Goal: Information Seeking & Learning: Learn about a topic

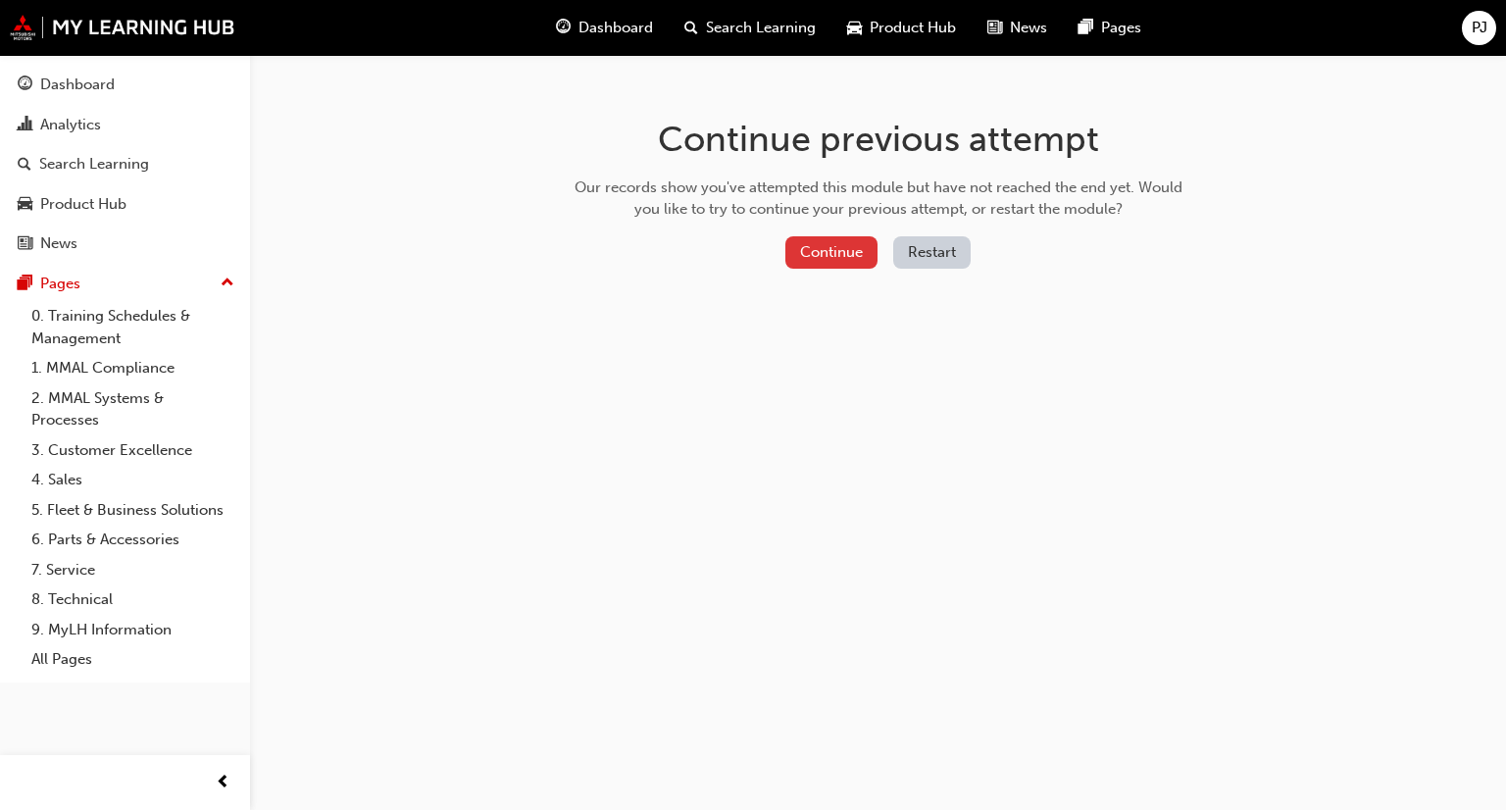
click at [815, 245] on button "Continue" at bounding box center [831, 252] width 92 height 32
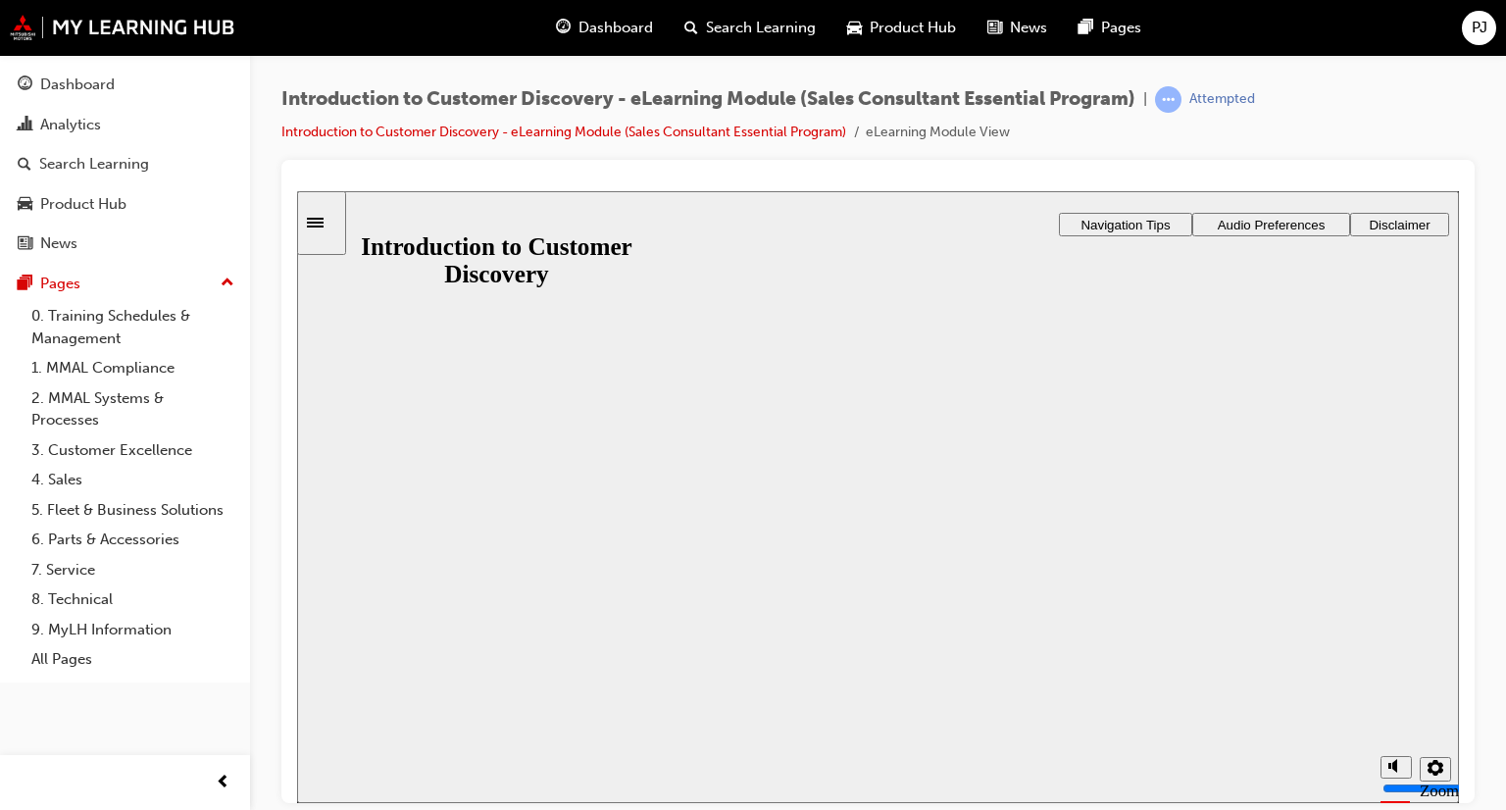
click at [374, 809] on button "Resume" at bounding box center [335, 824] width 77 height 25
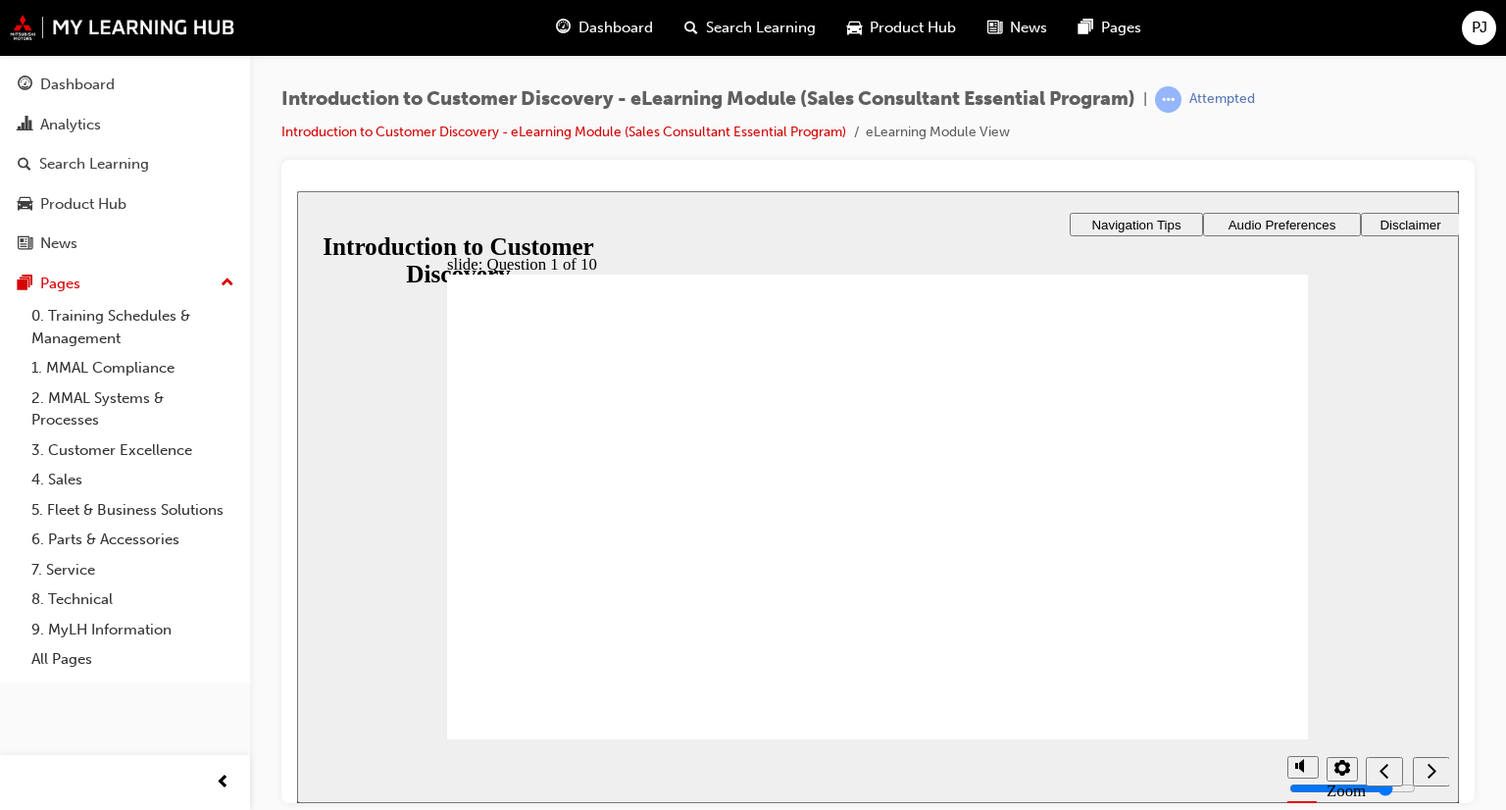
radio input "true"
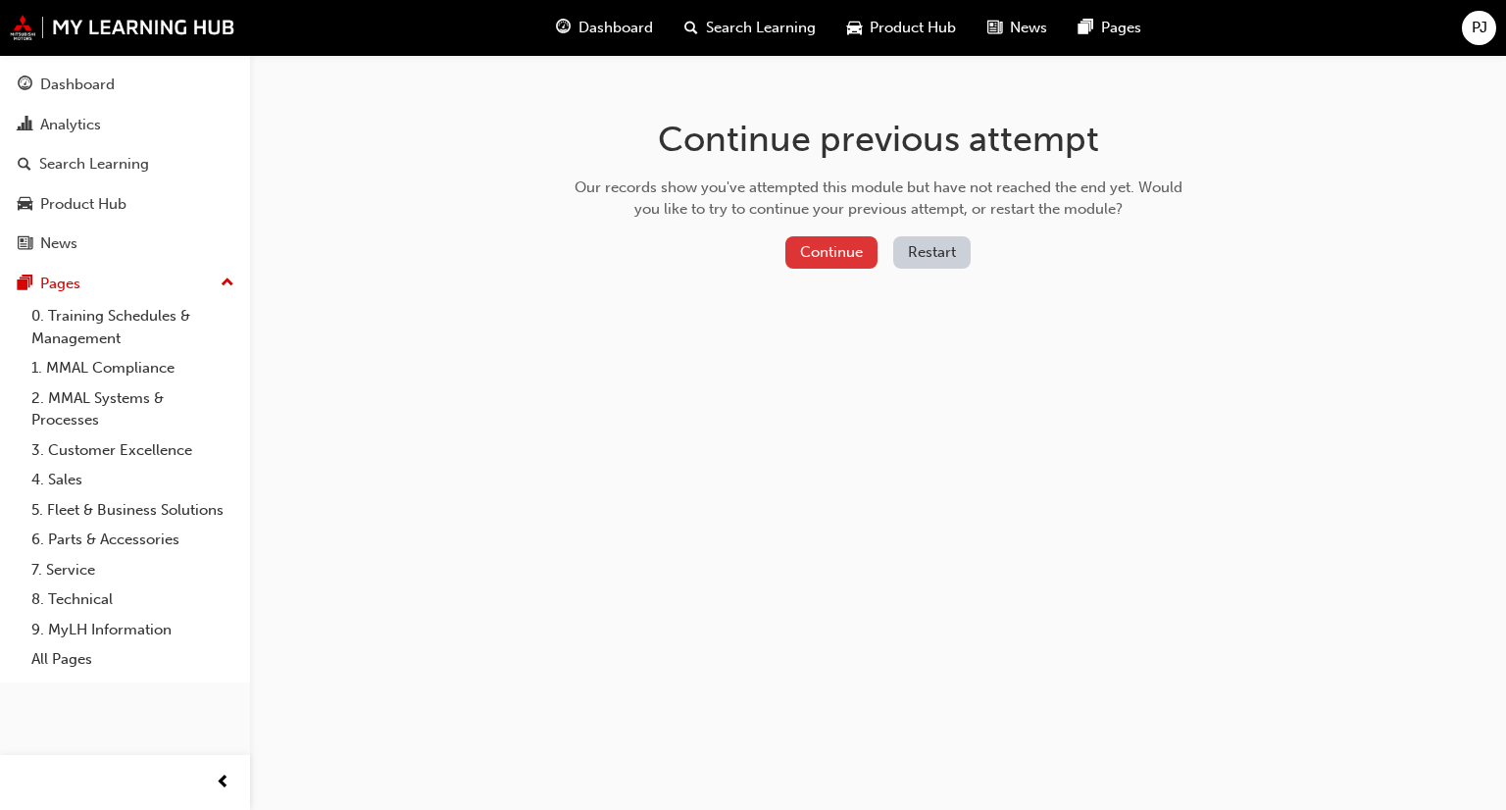
click at [827, 262] on button "Continue" at bounding box center [831, 252] width 92 height 32
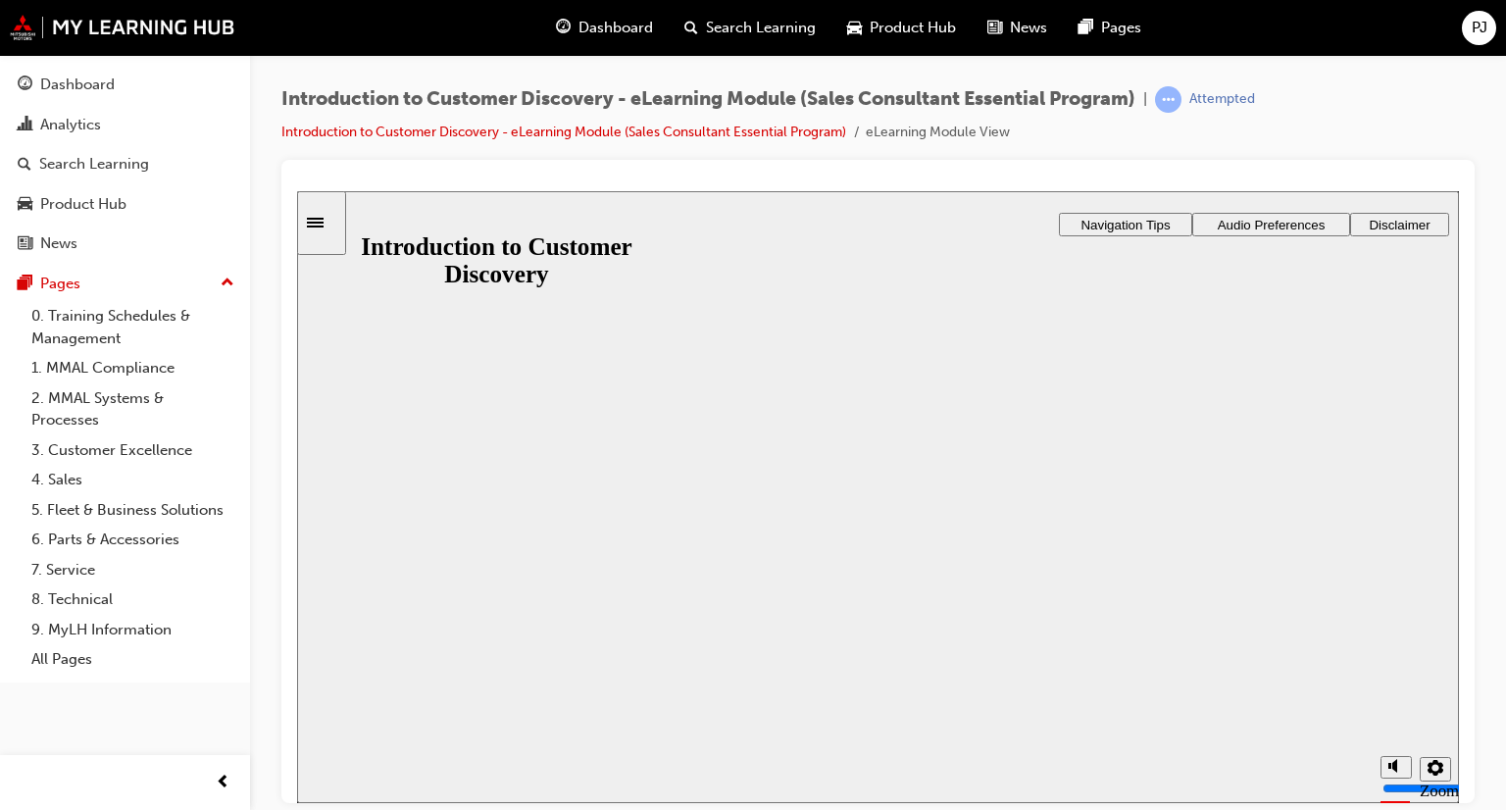
click at [374, 809] on button "Resume" at bounding box center [335, 824] width 77 height 25
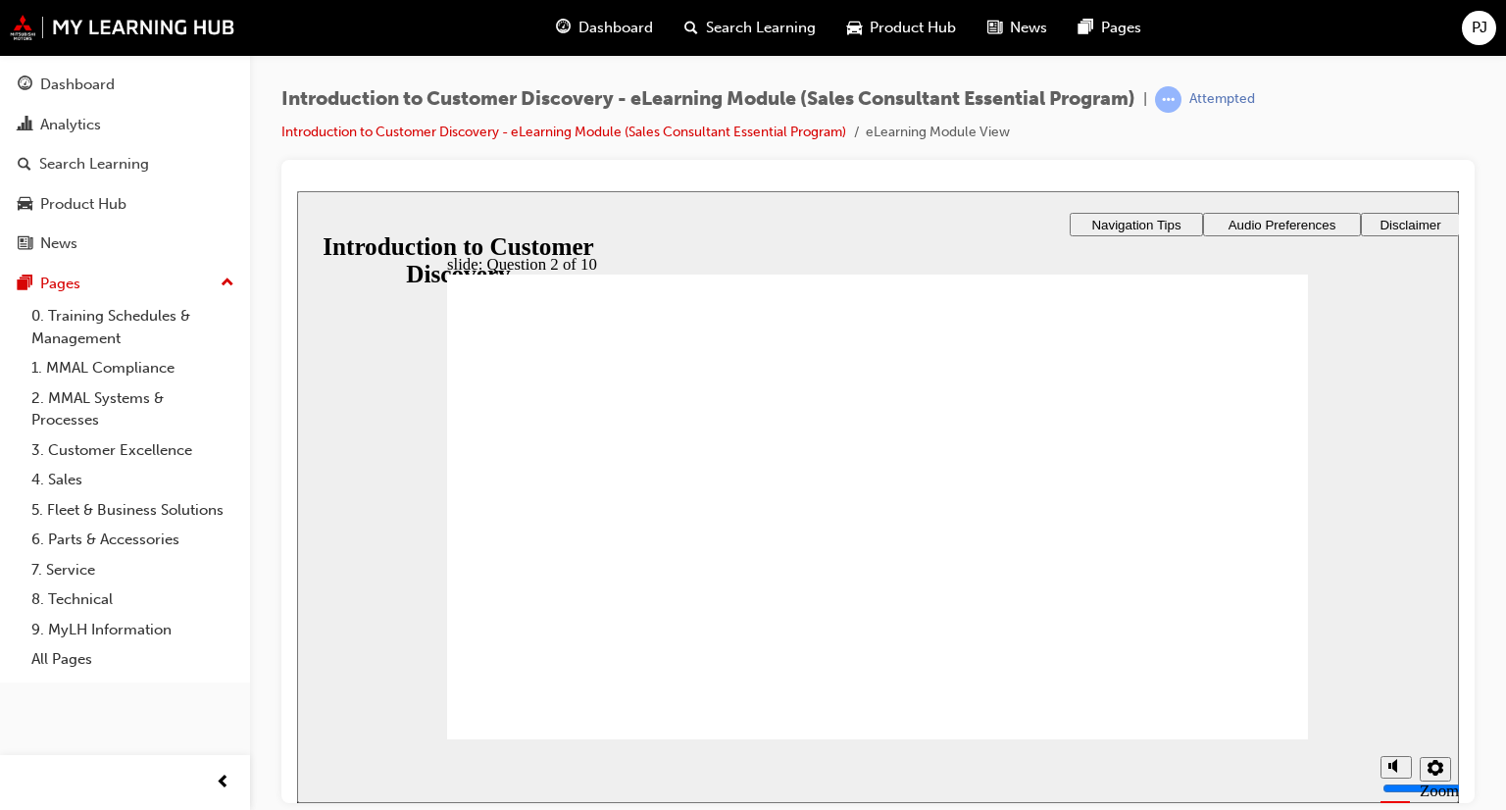
radio input "true"
checkbox input "false"
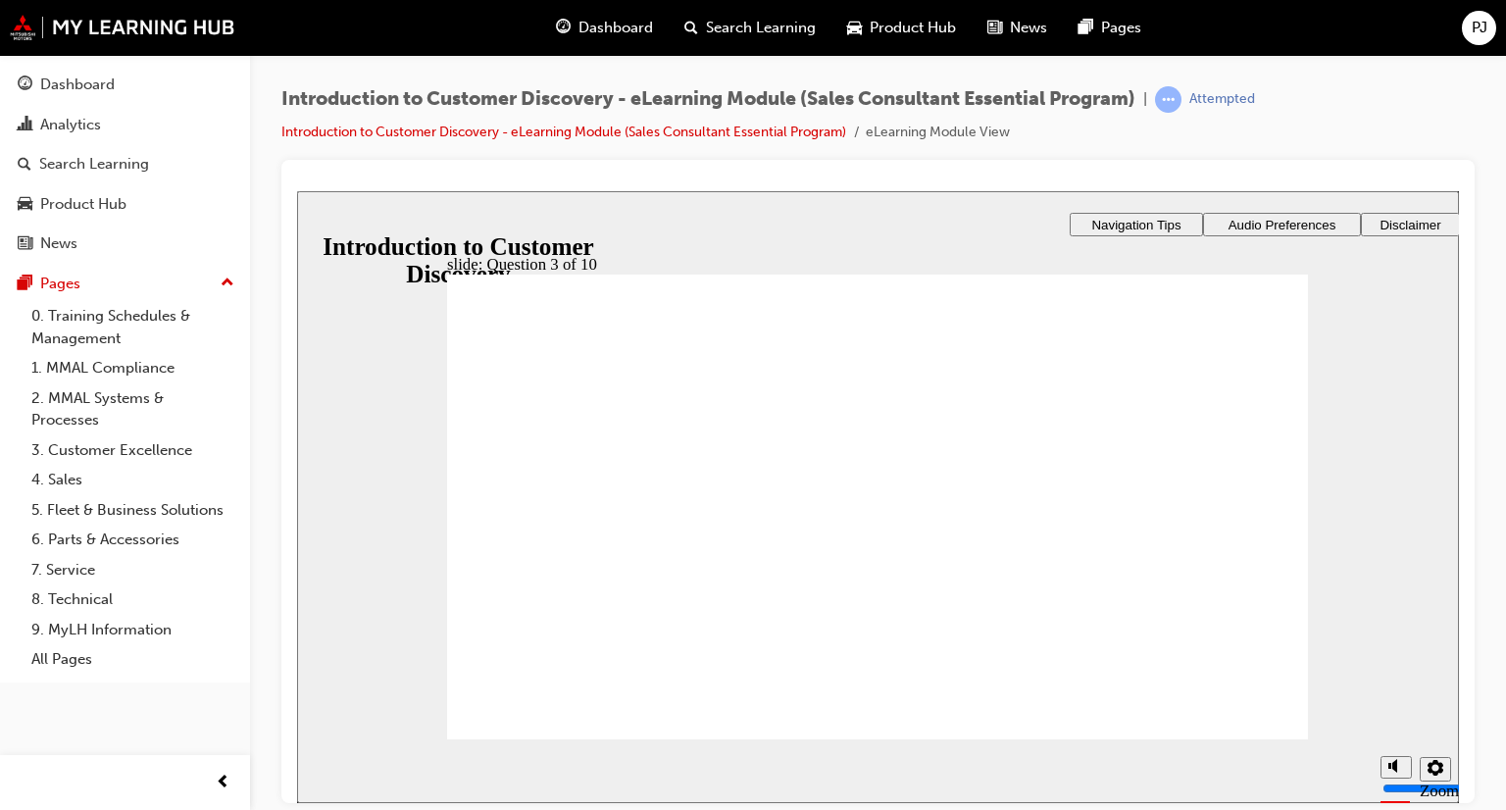
checkbox input "true"
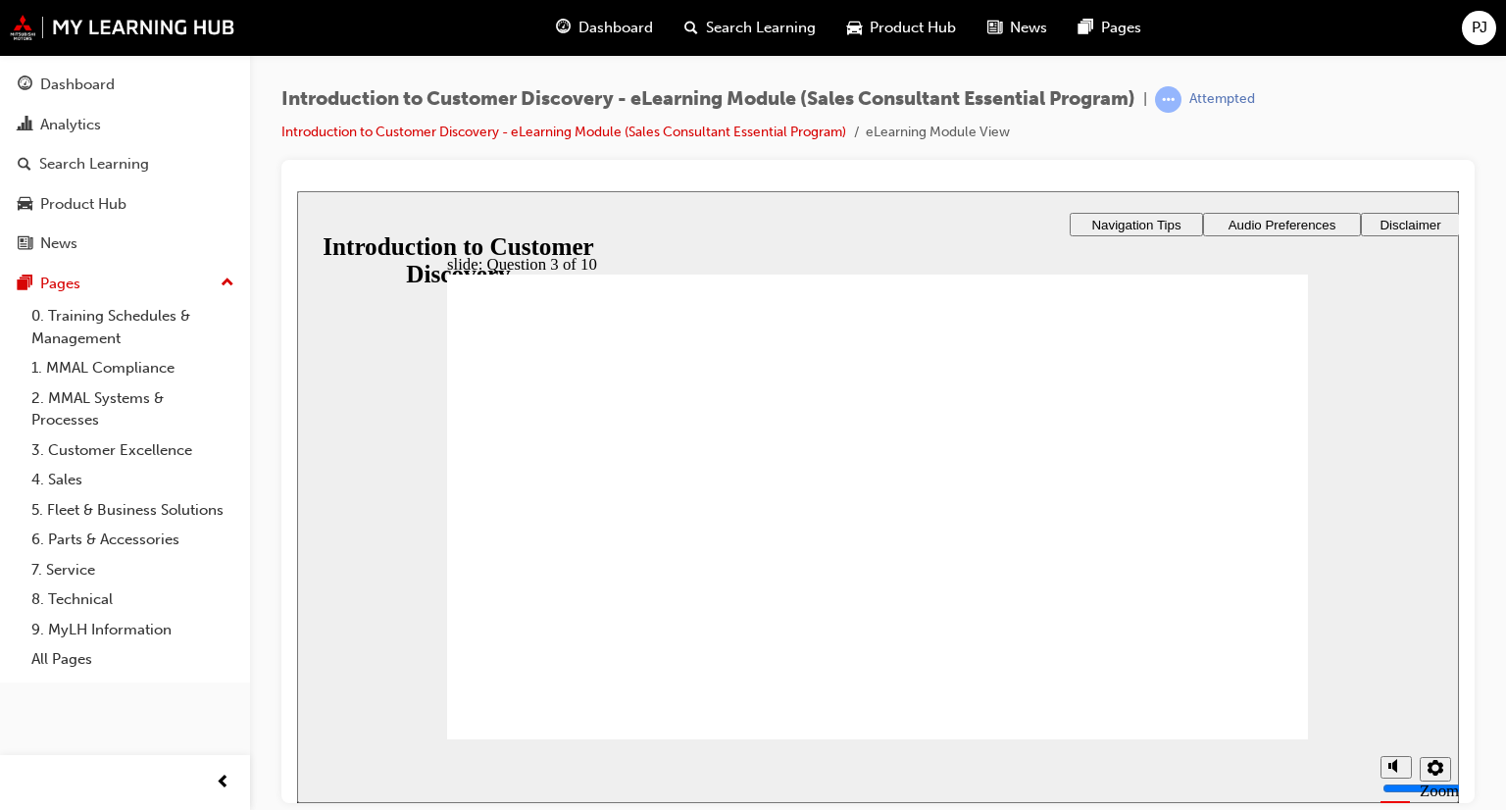
radio input "true"
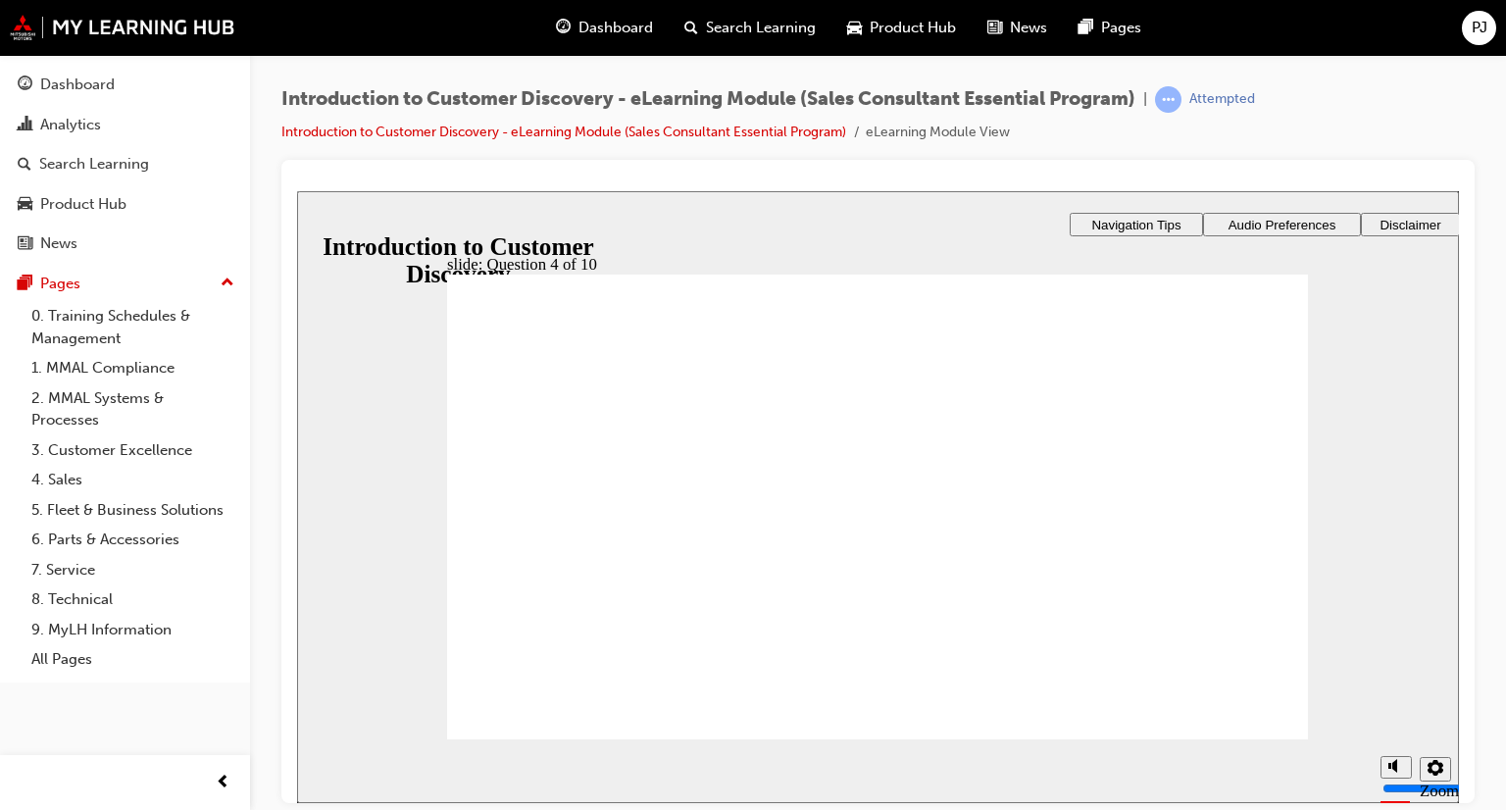
radio input "true"
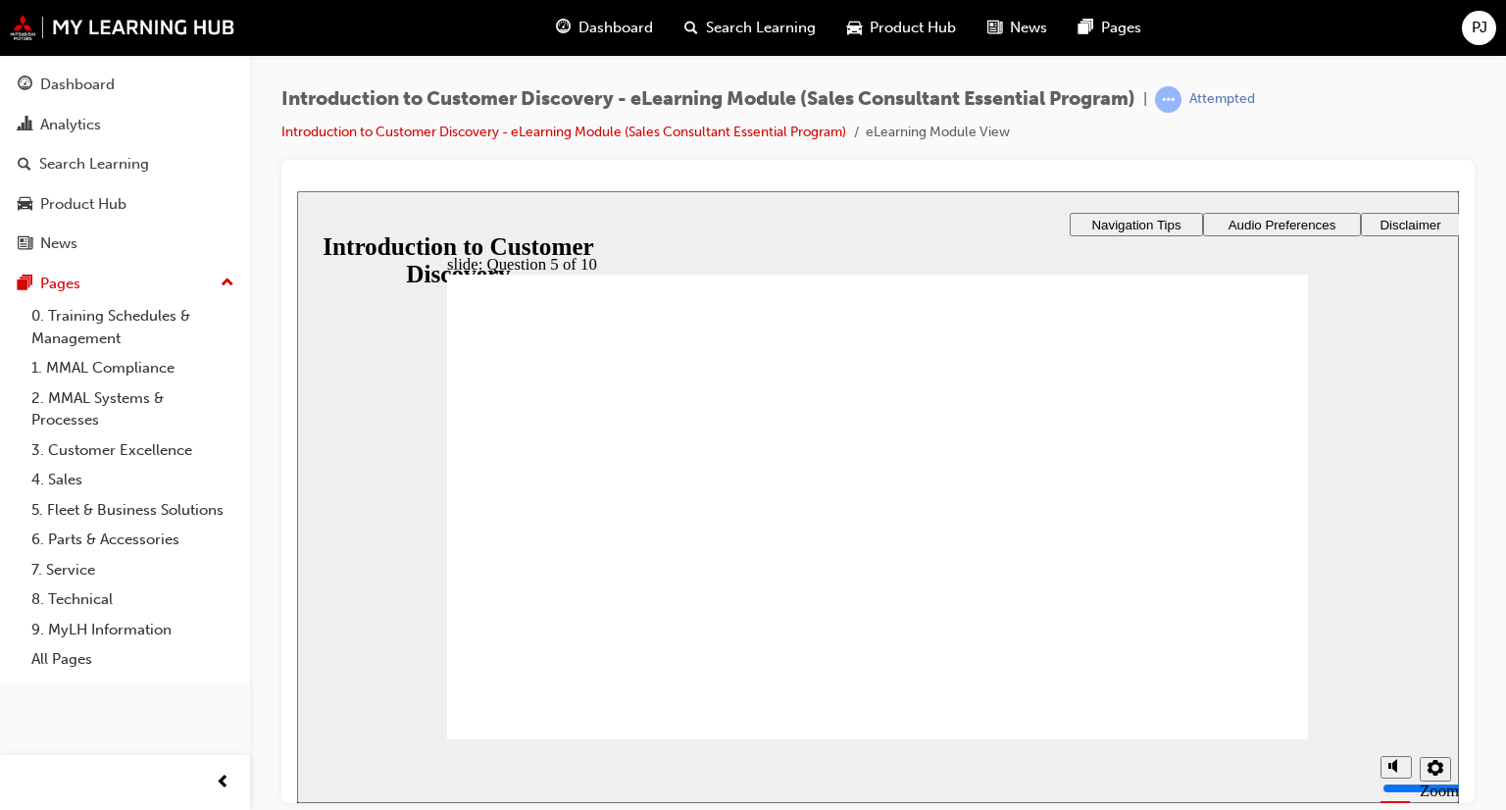
radio input "true"
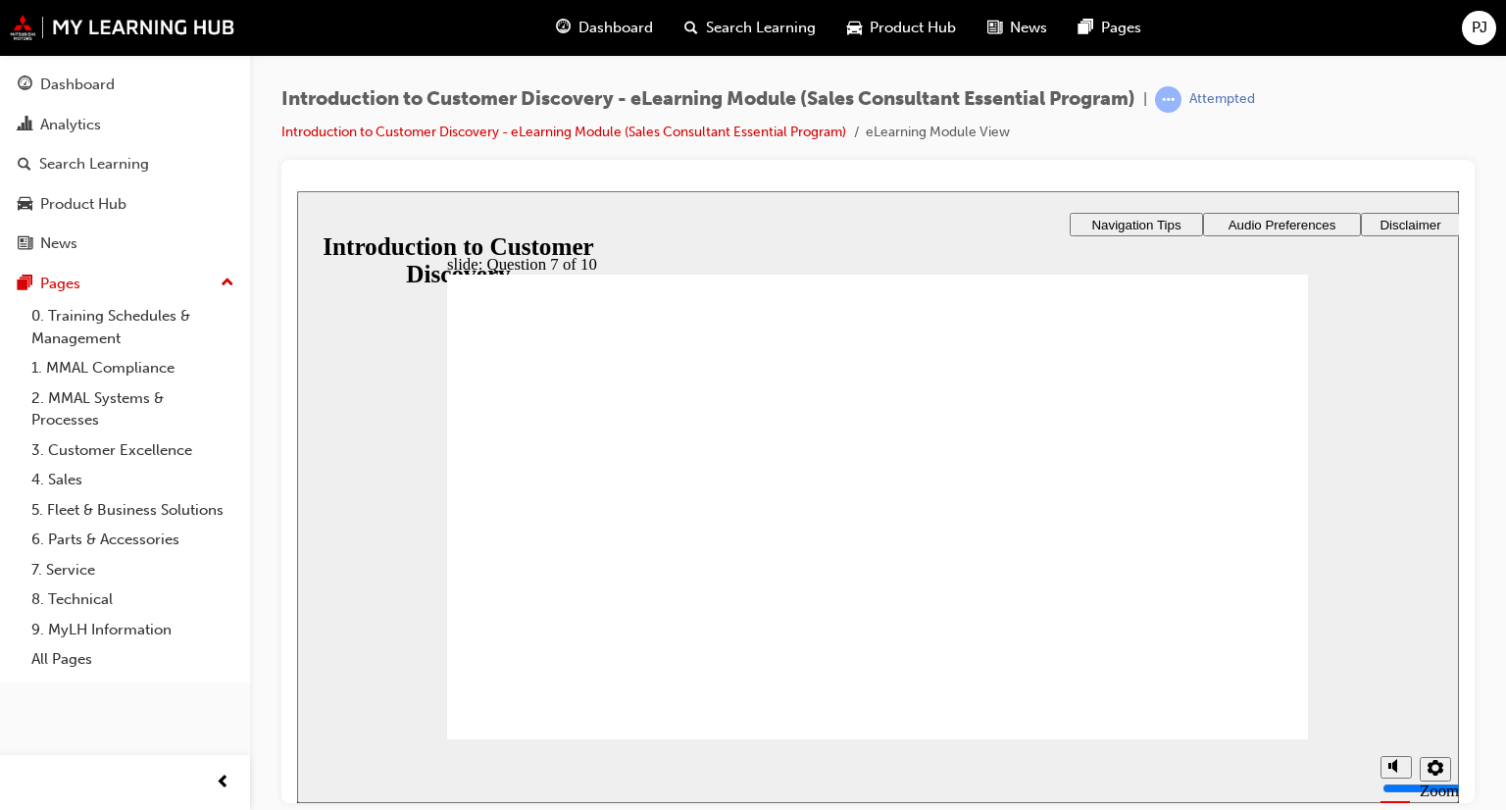
checkbox input "true"
checkbox input "false"
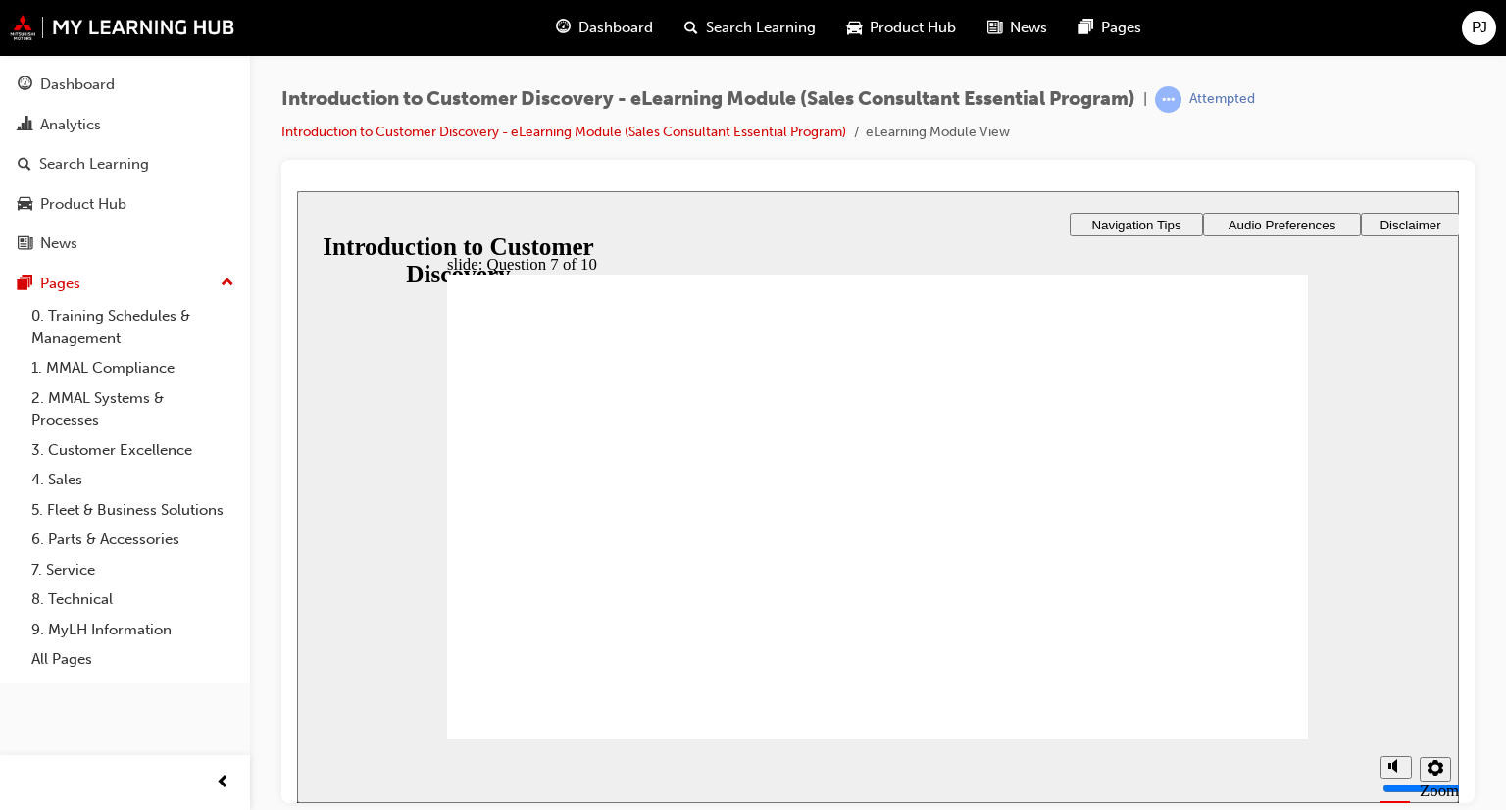
drag, startPoint x: 1189, startPoint y: 709, endPoint x: 1201, endPoint y: 713, distance: 12.4
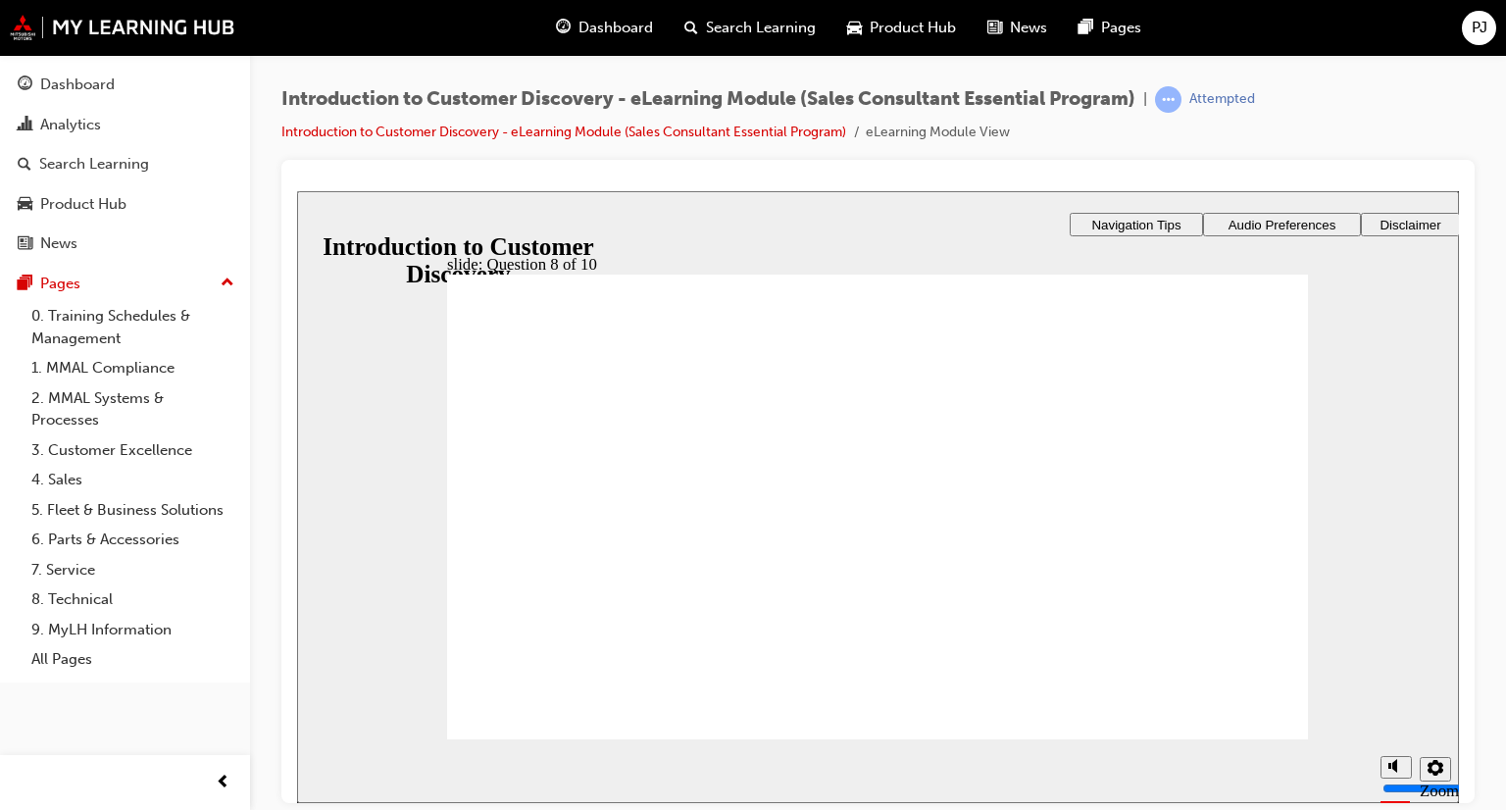
radio input "true"
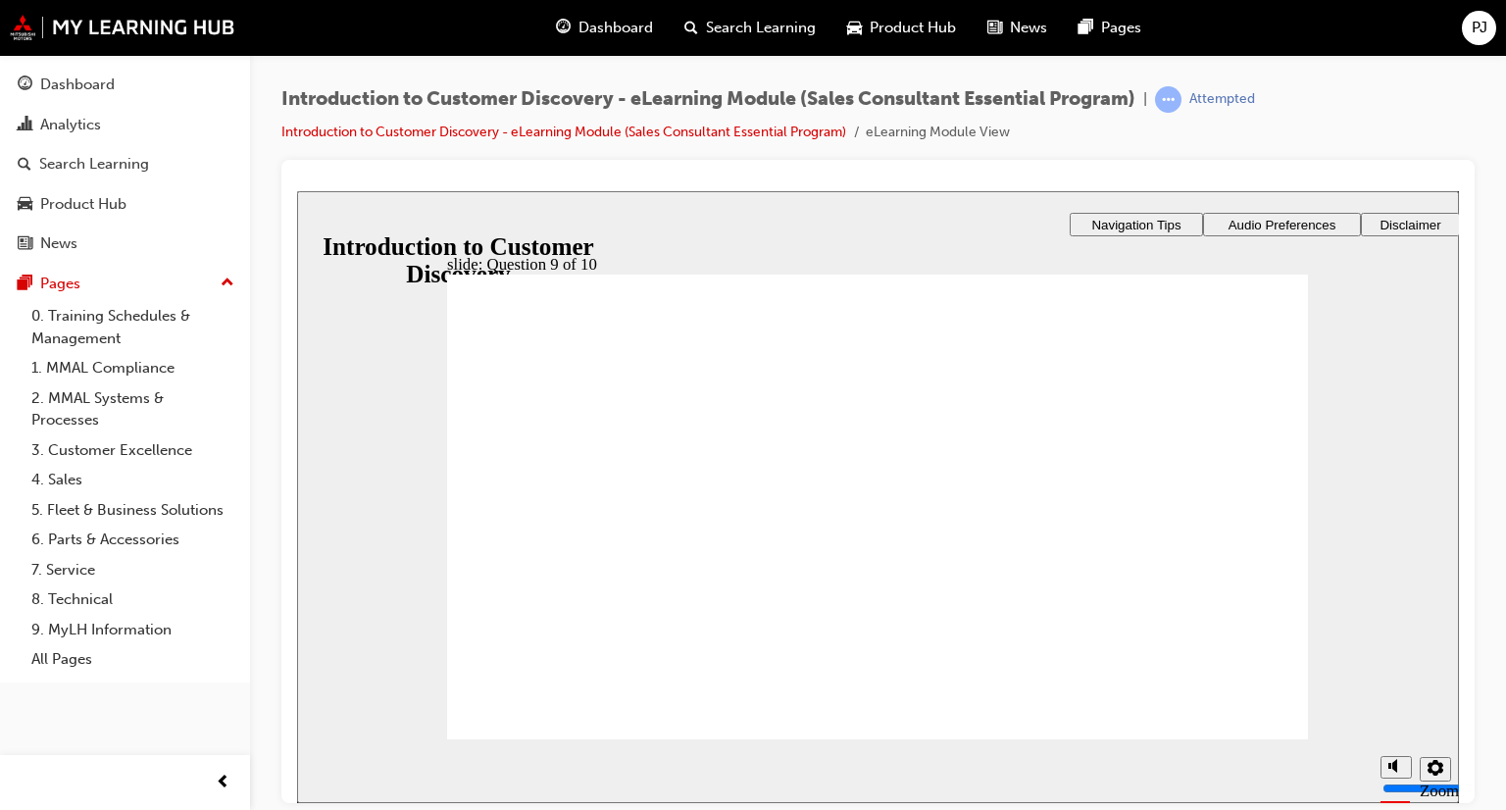
checkbox input "true"
checkbox input "false"
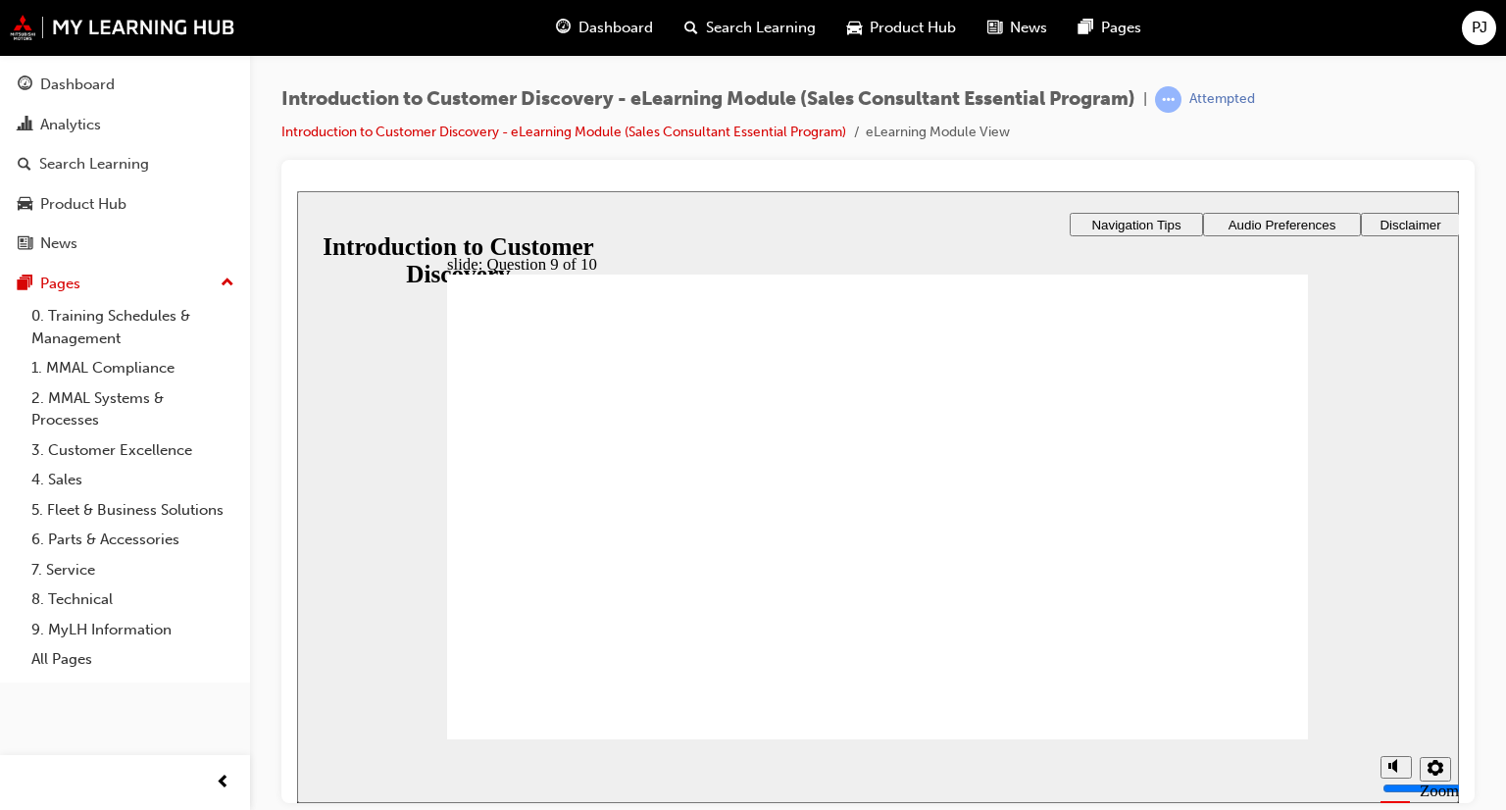
checkbox input "true"
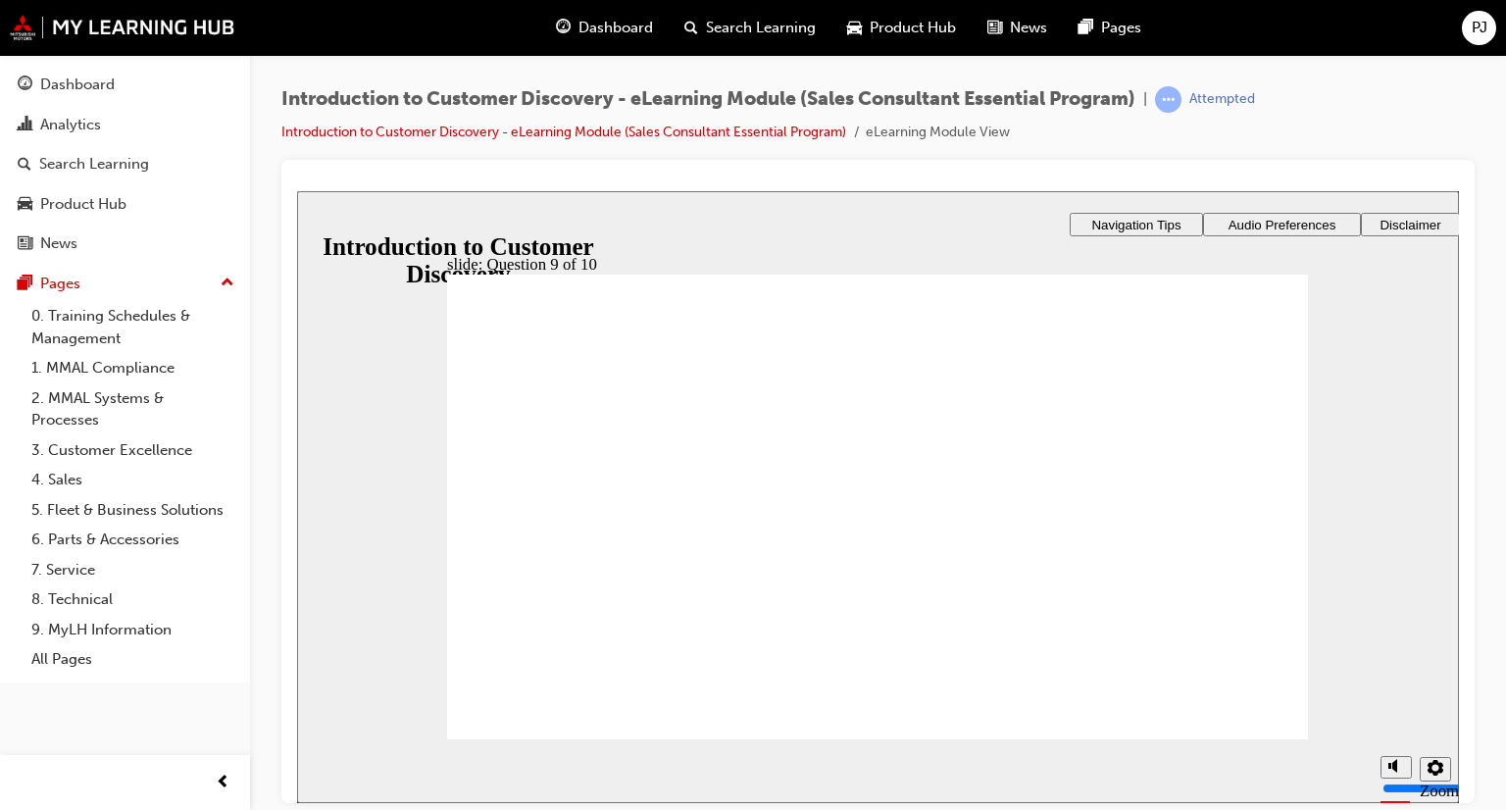
radio input "true"
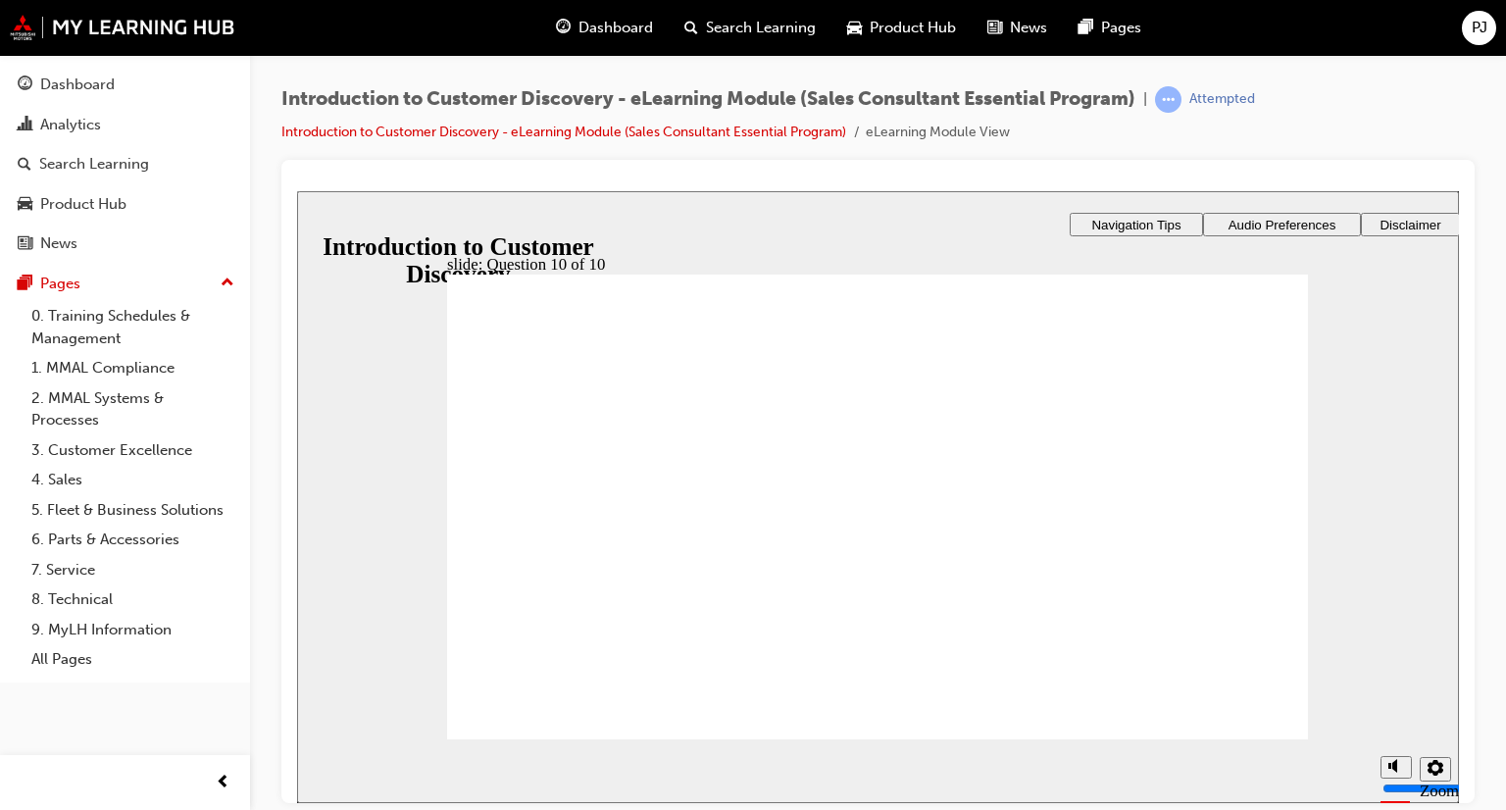
radio input "true"
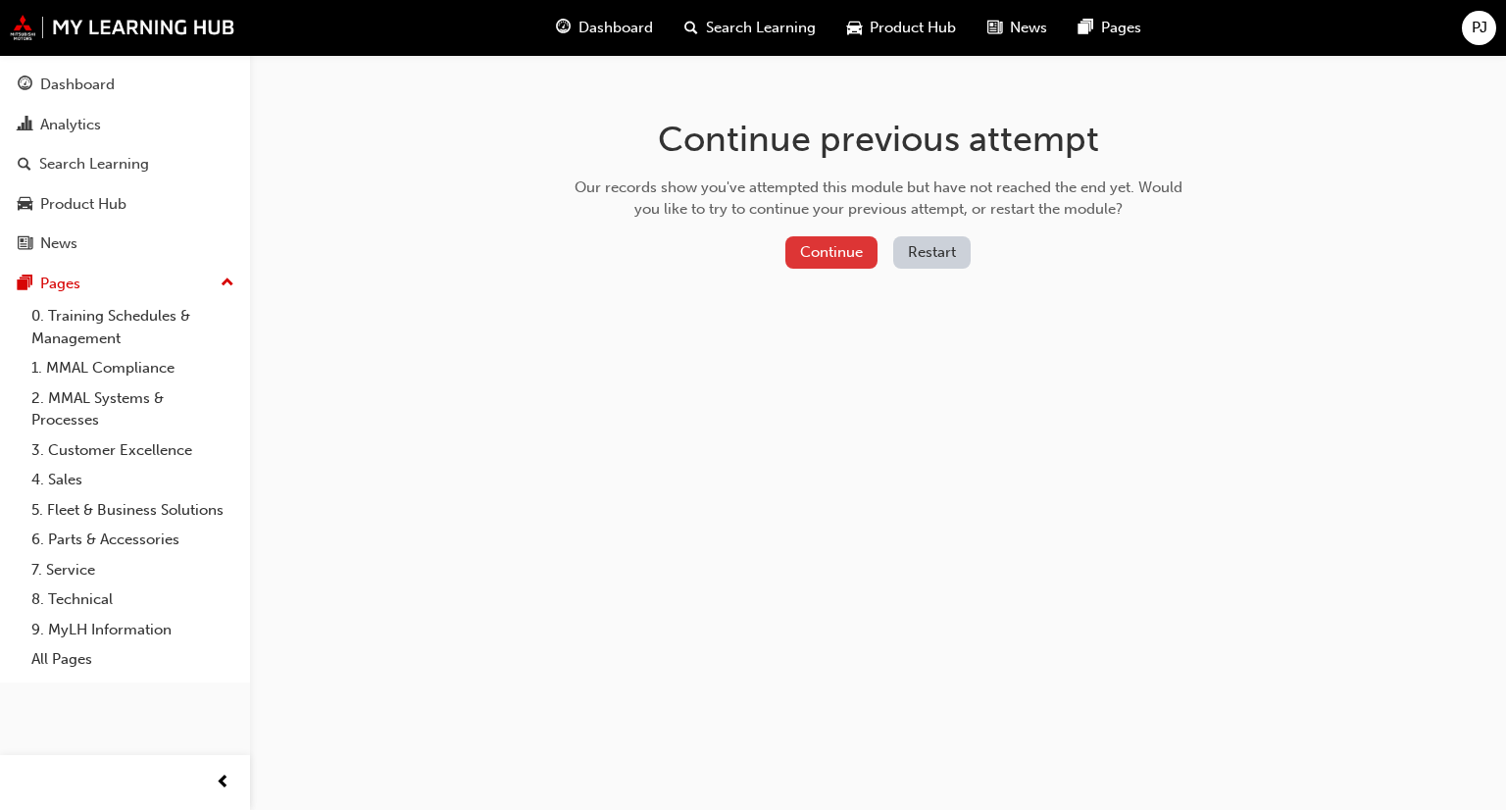
click at [811, 254] on button "Continue" at bounding box center [831, 252] width 92 height 32
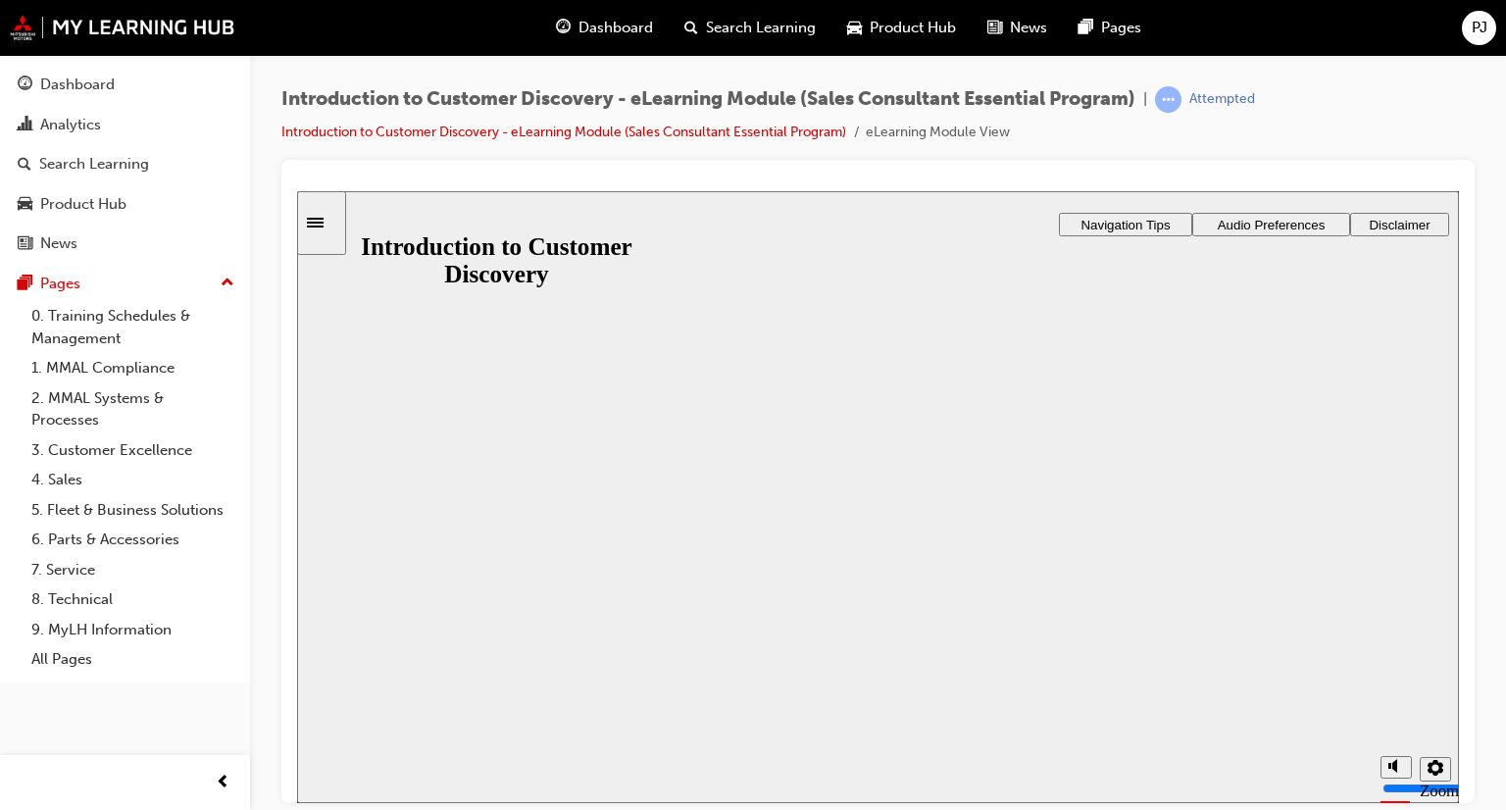
click at [374, 809] on button "Resume" at bounding box center [335, 824] width 77 height 25
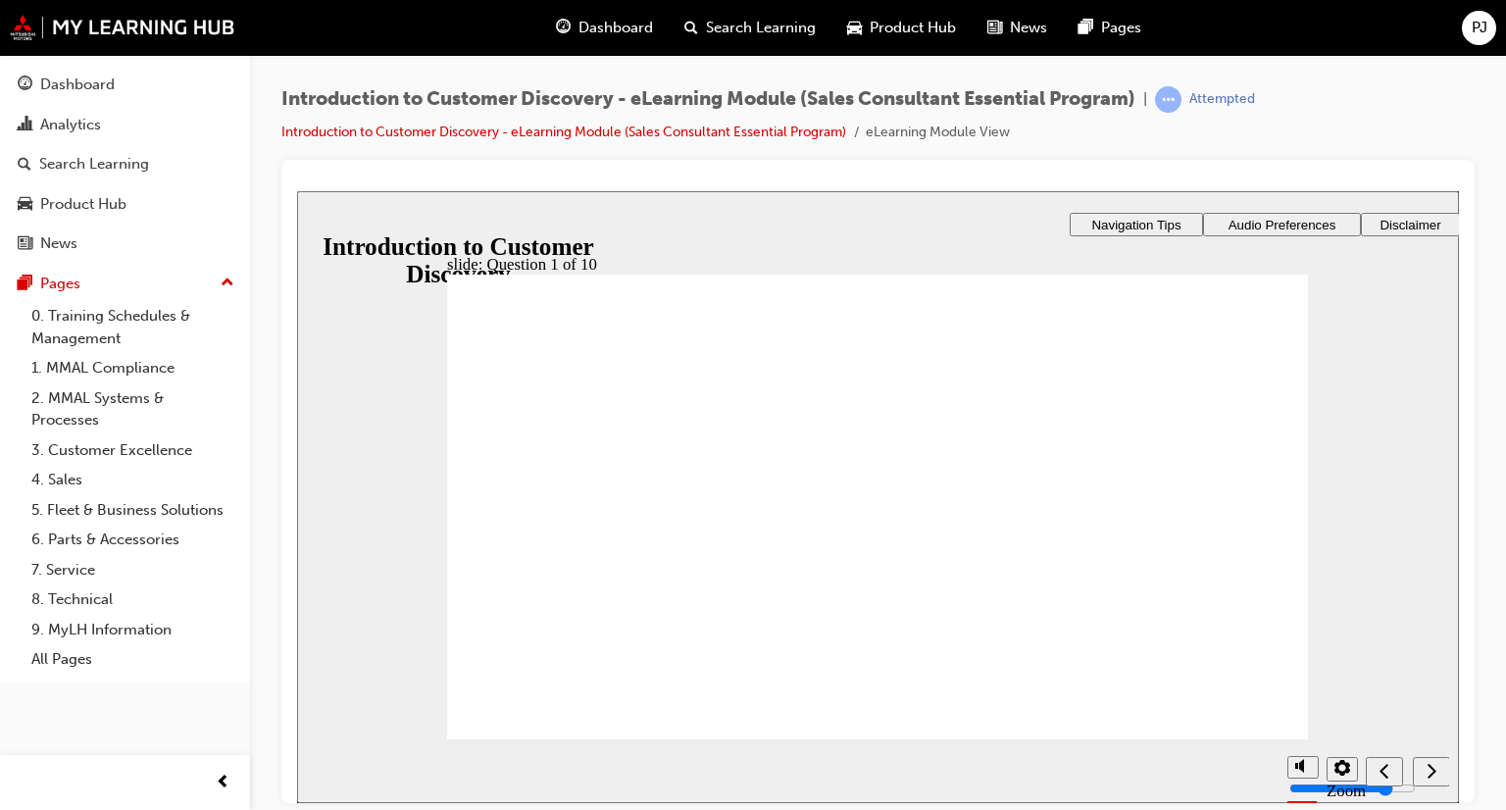
drag, startPoint x: 565, startPoint y: 490, endPoint x: 553, endPoint y: 533, distance: 44.7
radio input "false"
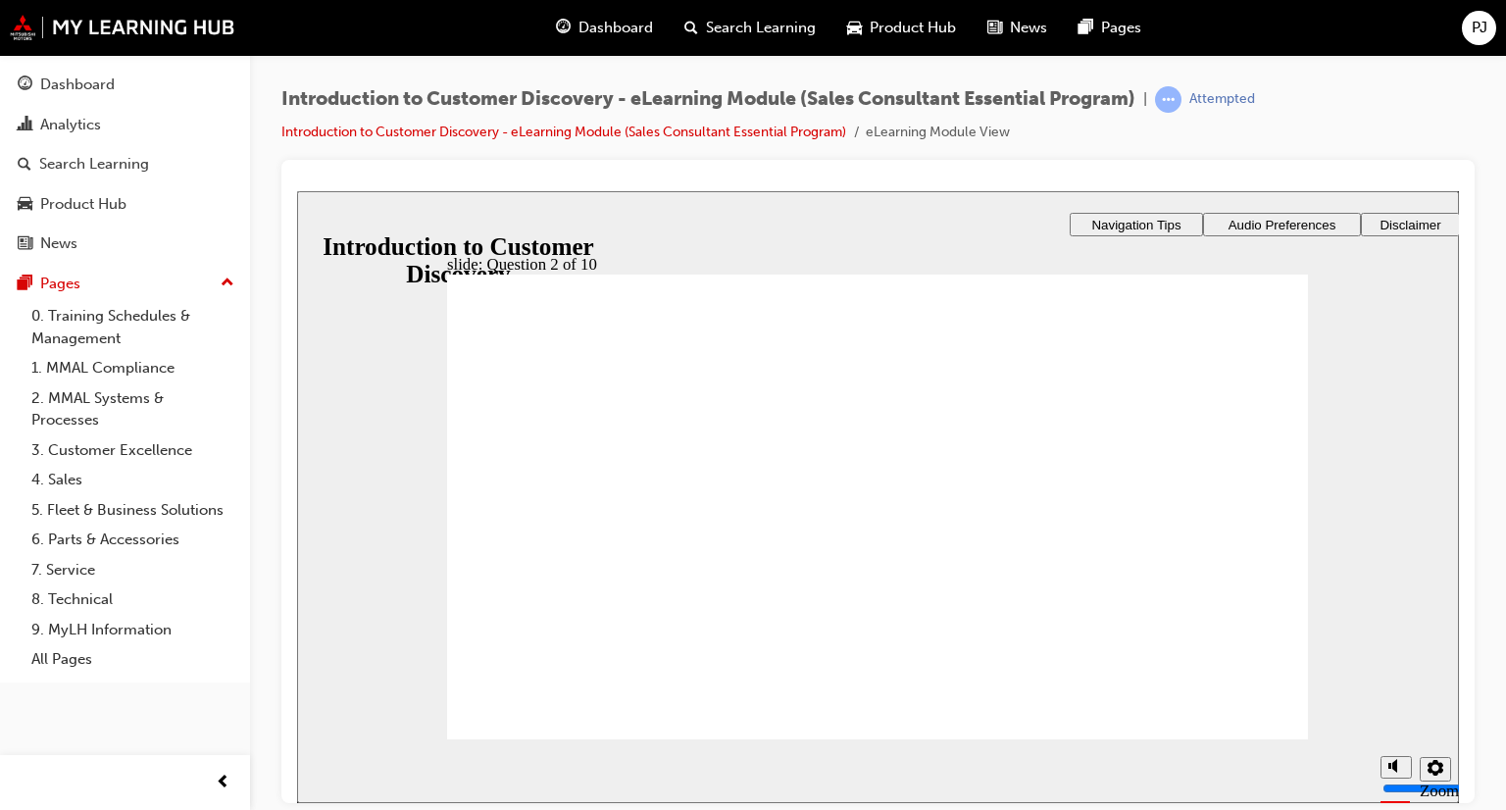
radio input "true"
checkbox input "true"
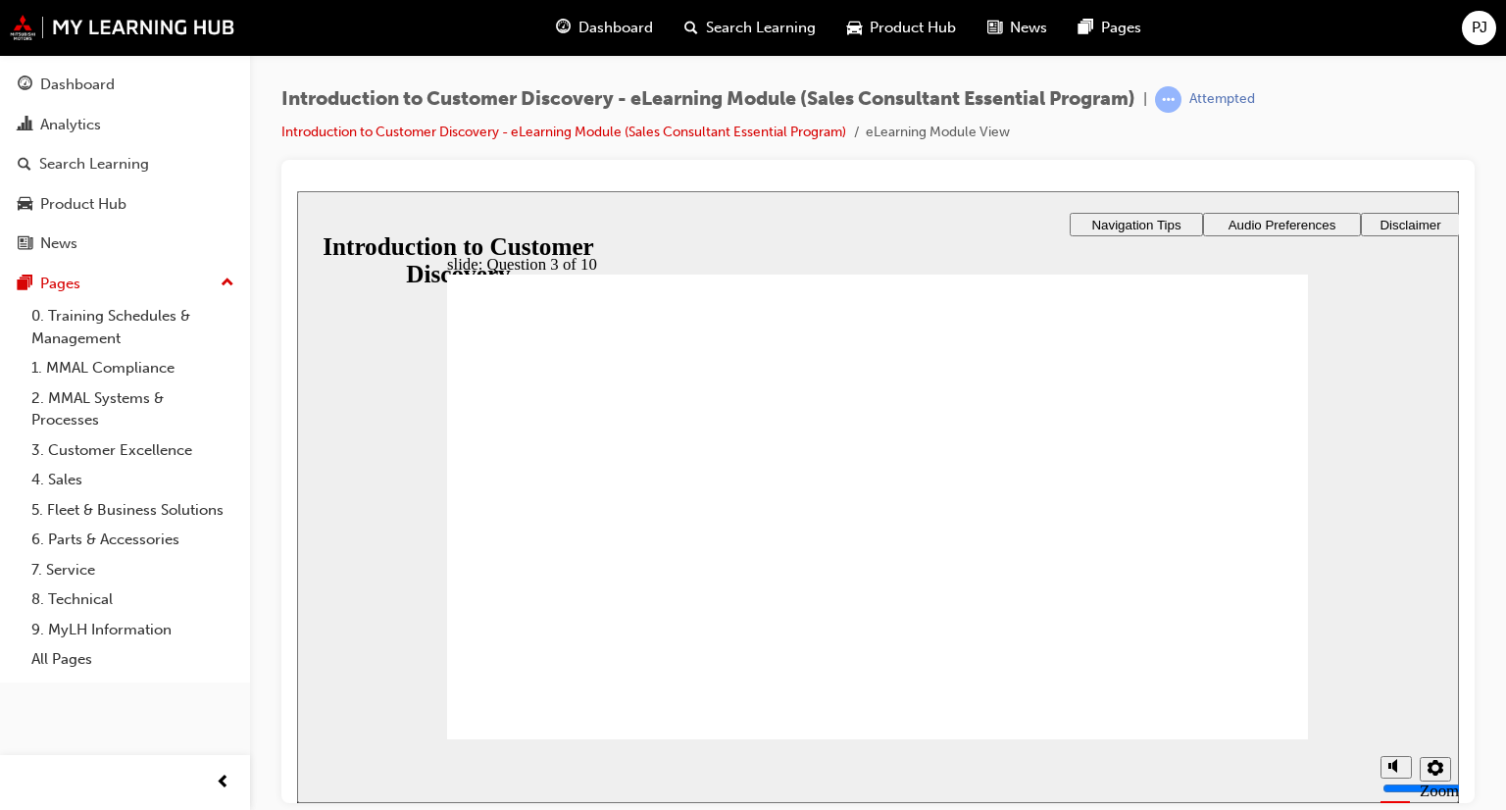
checkbox input "true"
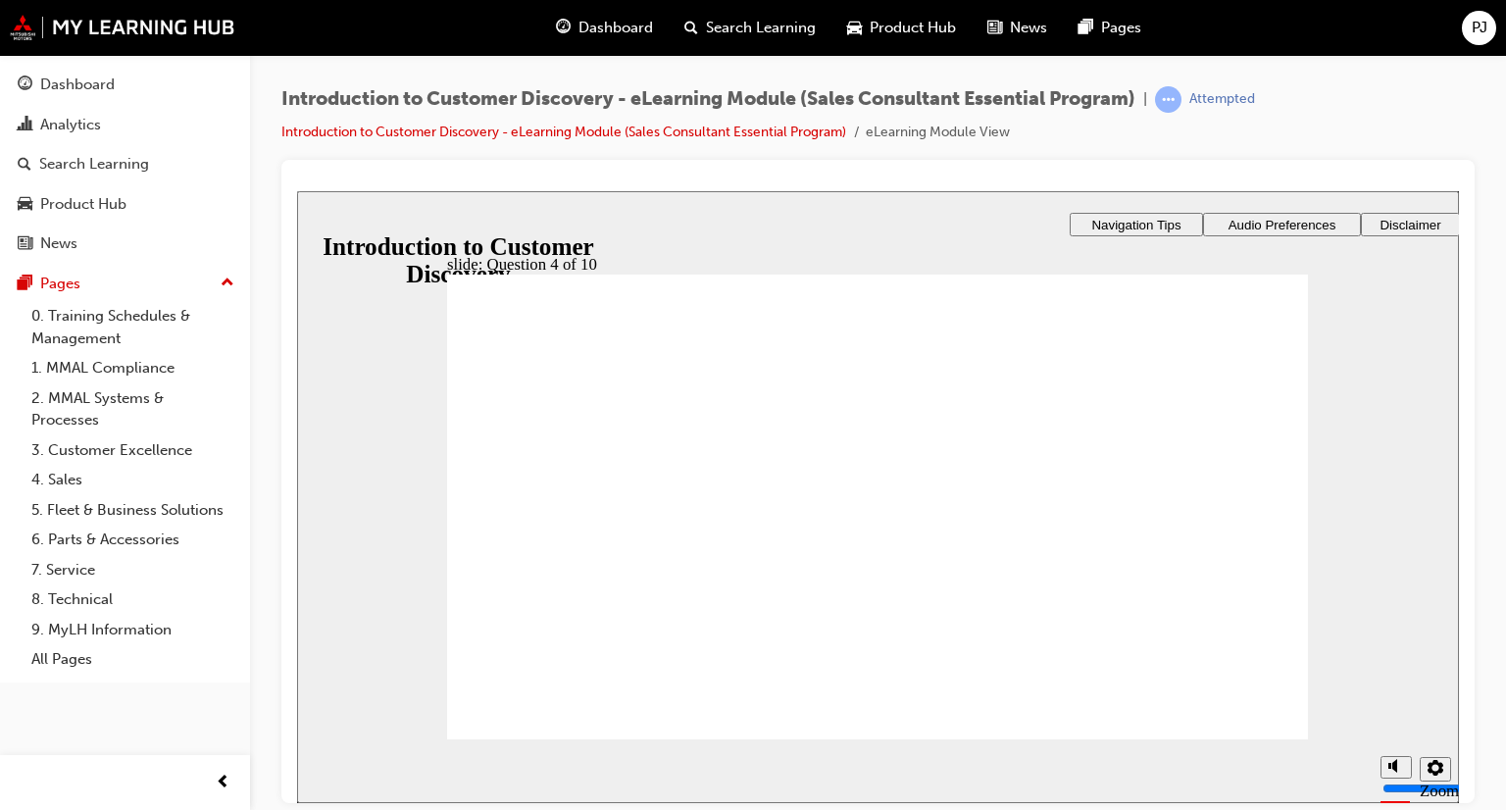
radio input "true"
drag, startPoint x: 491, startPoint y: 729, endPoint x: 517, endPoint y: 713, distance: 30.4
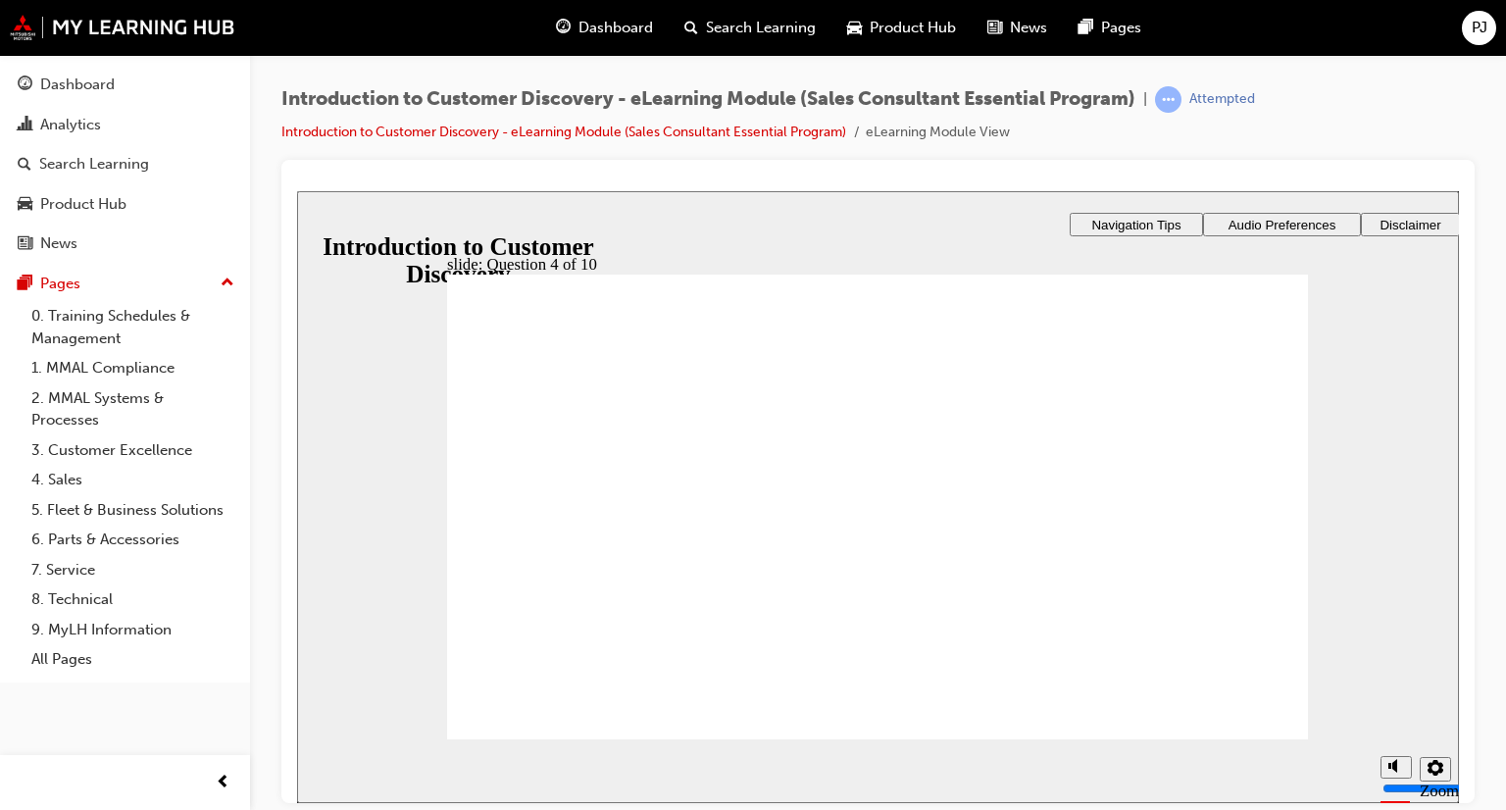
radio input "true"
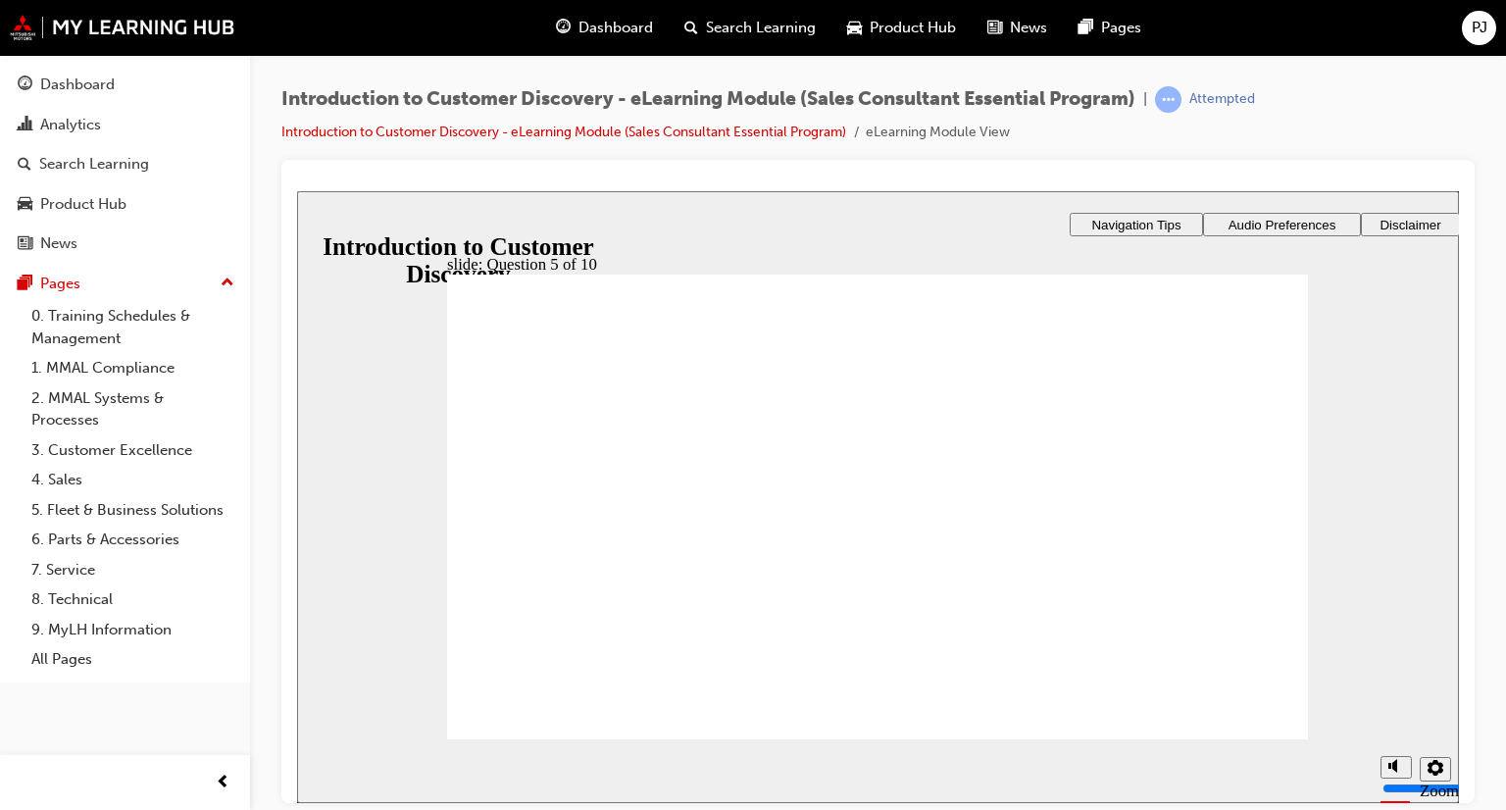
radio input "false"
radio input "true"
drag, startPoint x: 559, startPoint y: 587, endPoint x: 553, endPoint y: 552, distance: 35.8
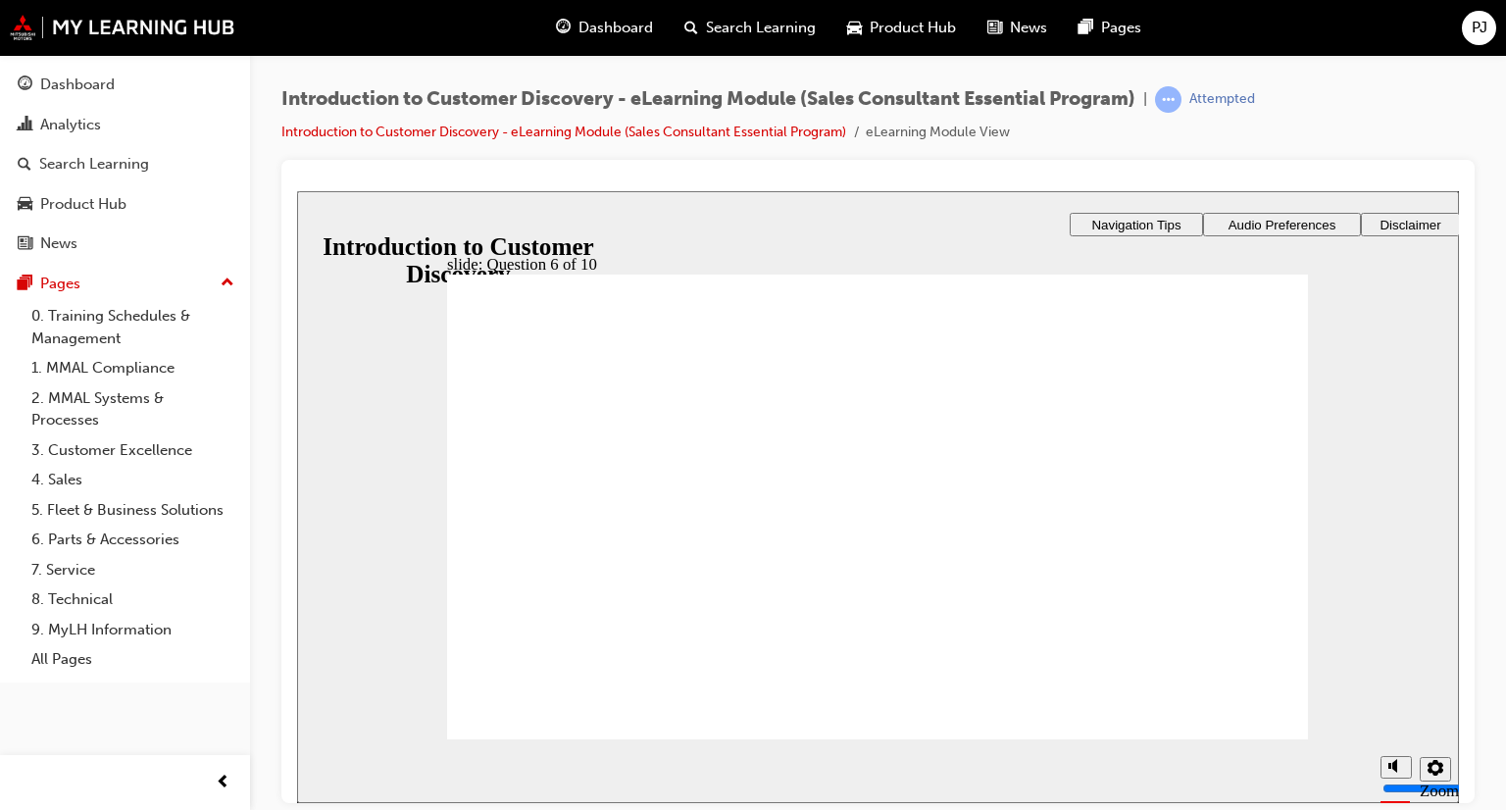
radio input "true"
radio input "false"
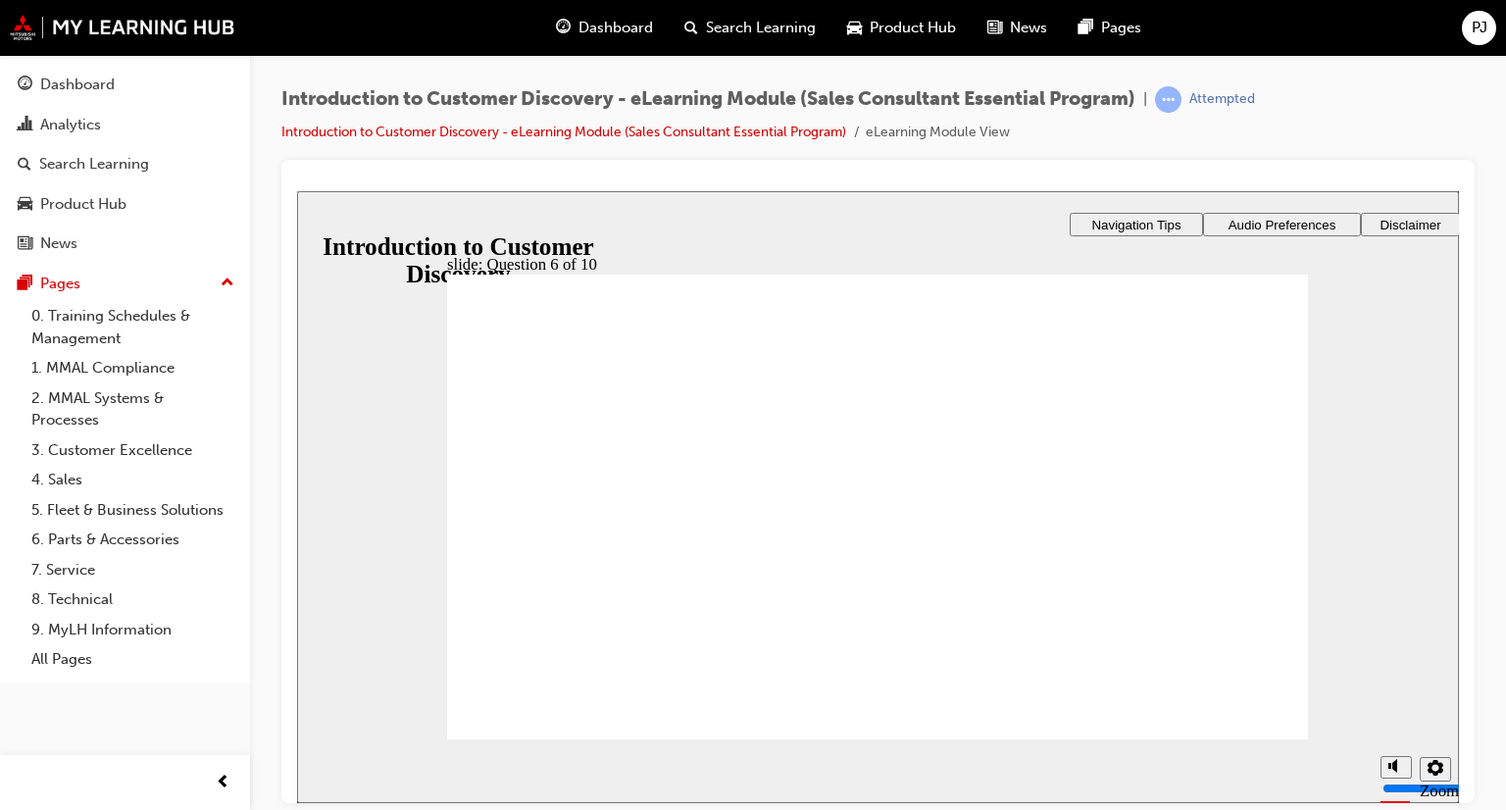
radio input "true"
checkbox input "true"
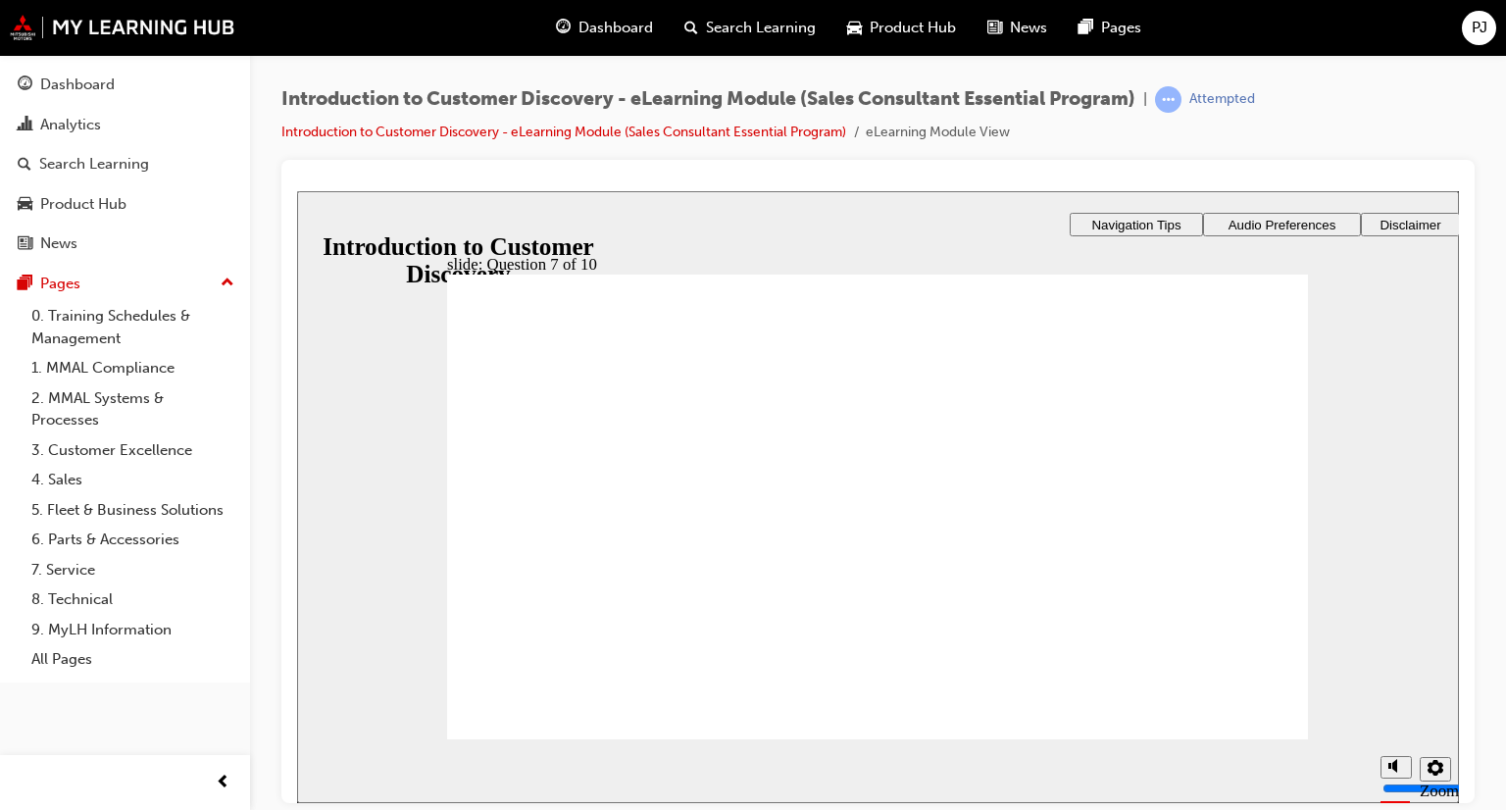
checkbox input "true"
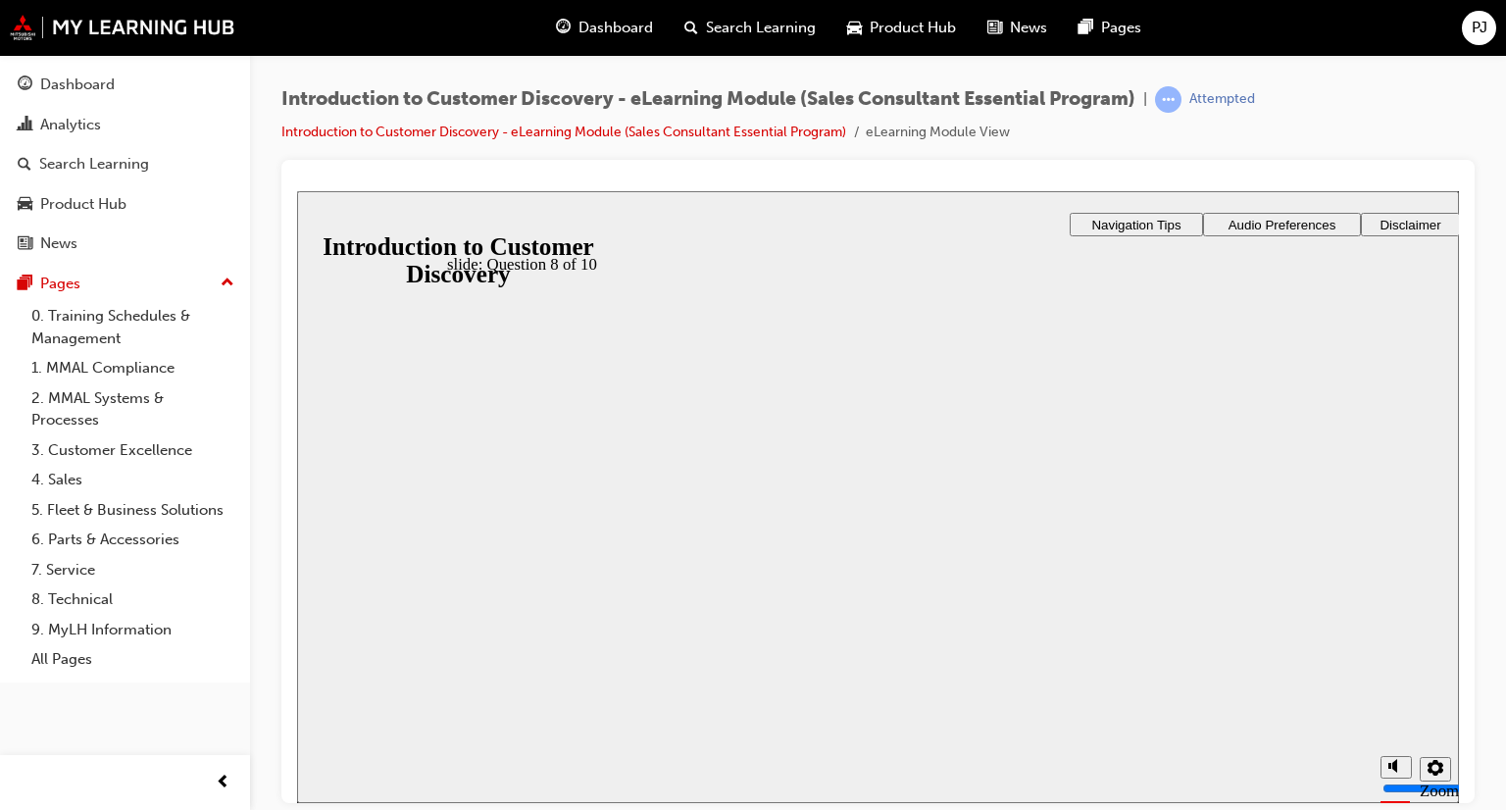
radio input "true"
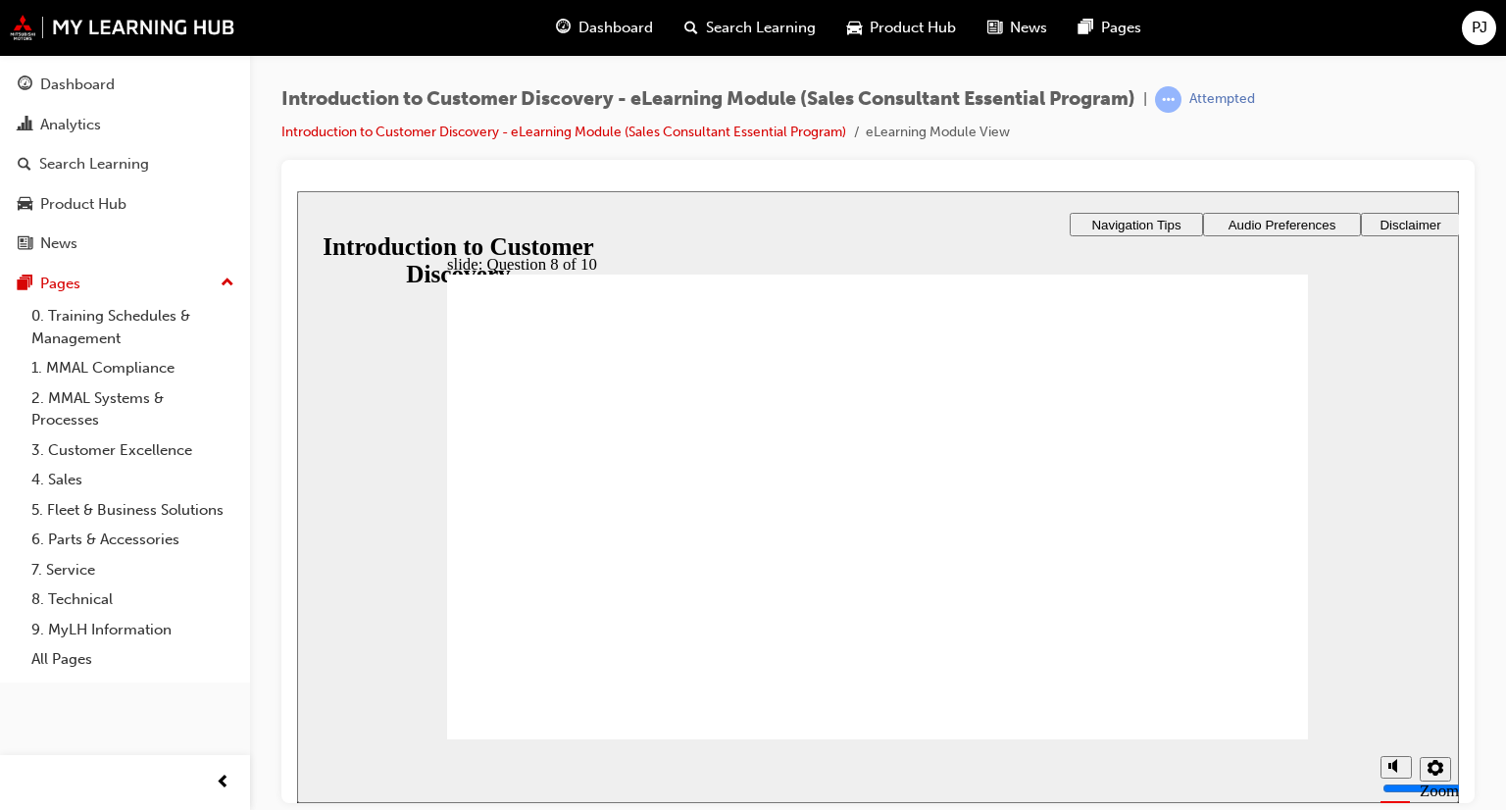
checkbox input "true"
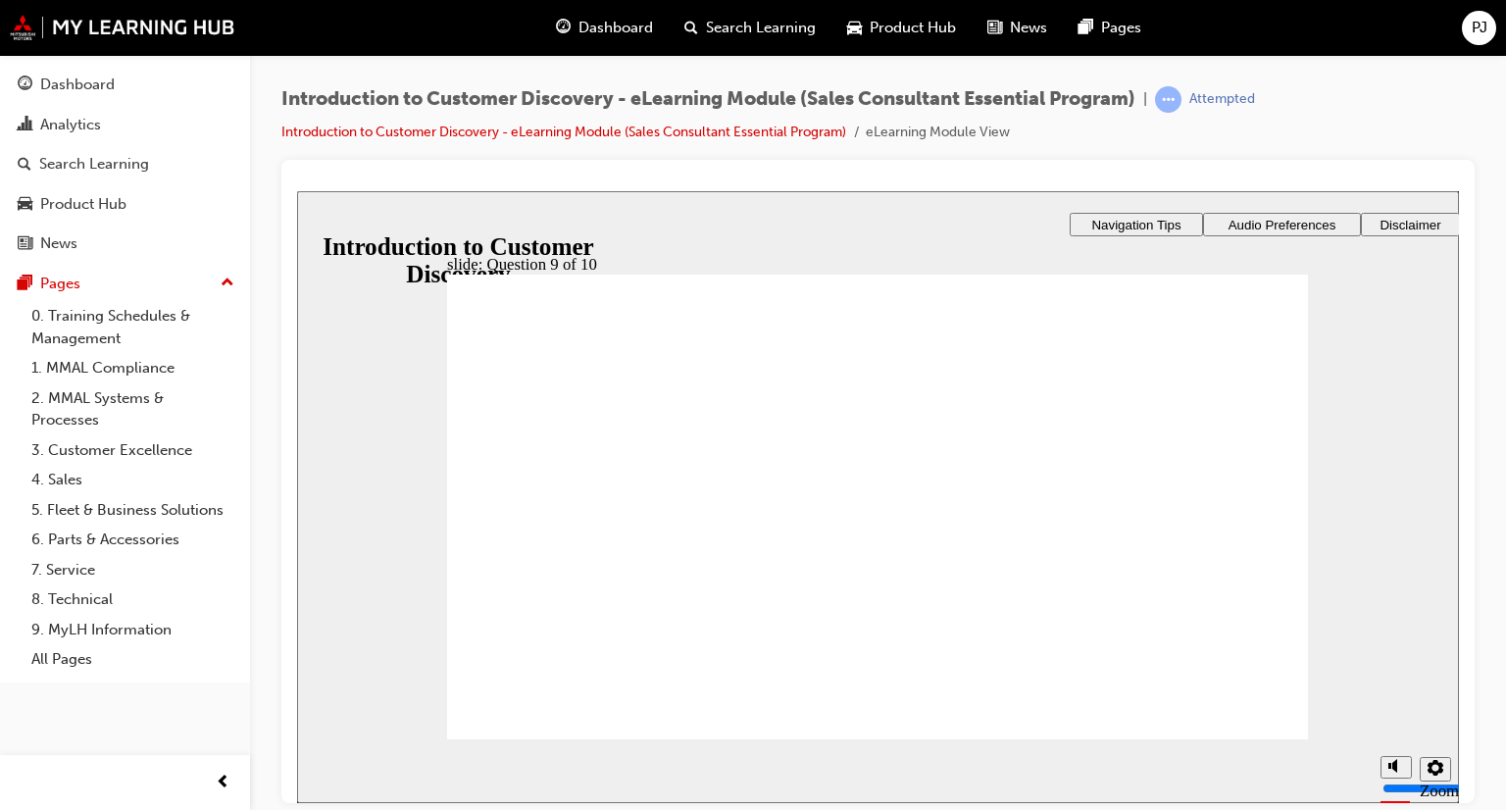
checkbox input "true"
drag, startPoint x: 570, startPoint y: 530, endPoint x: 567, endPoint y: 569, distance: 39.4
checkbox input "true"
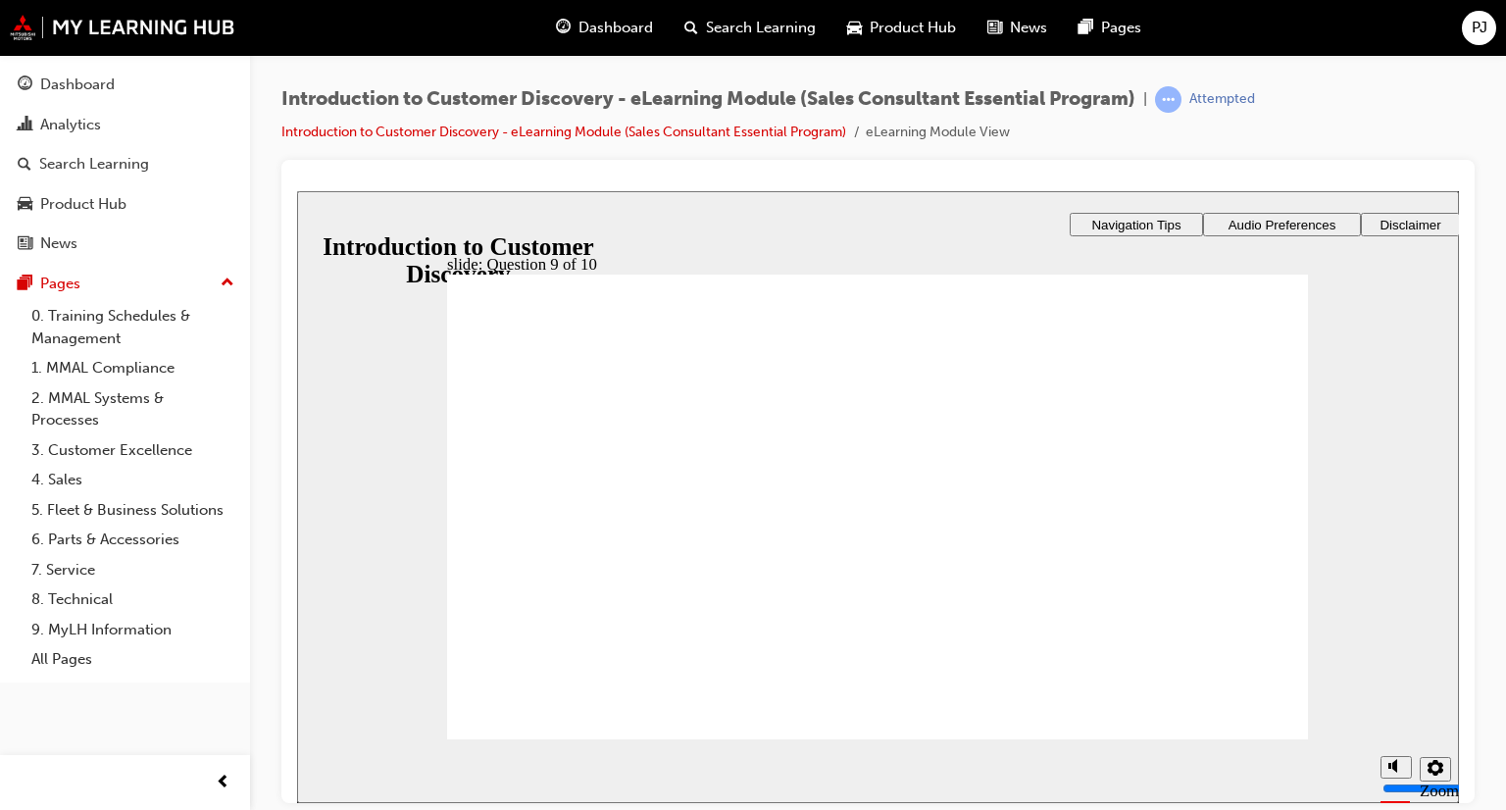
radio input "true"
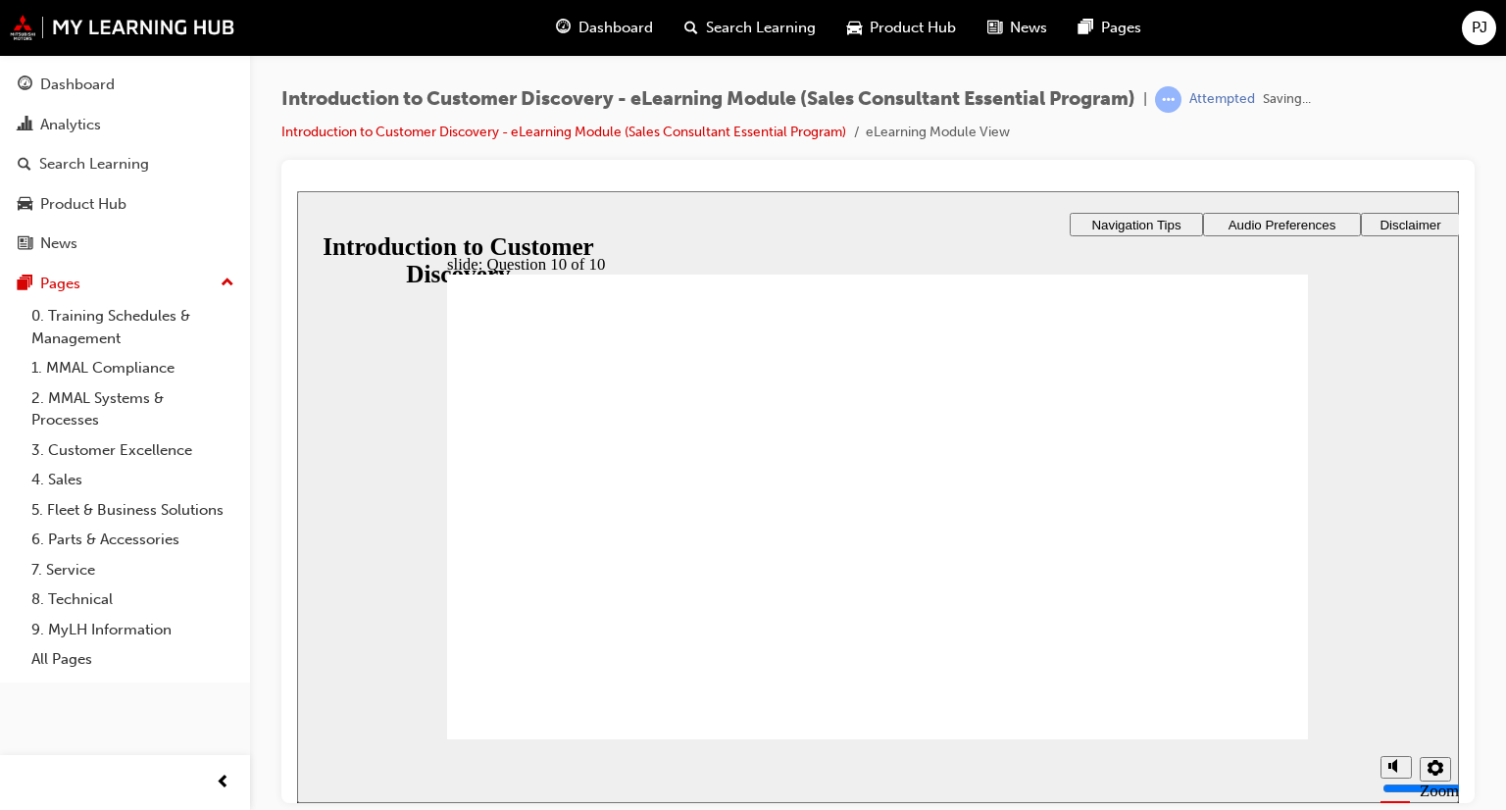
radio input "true"
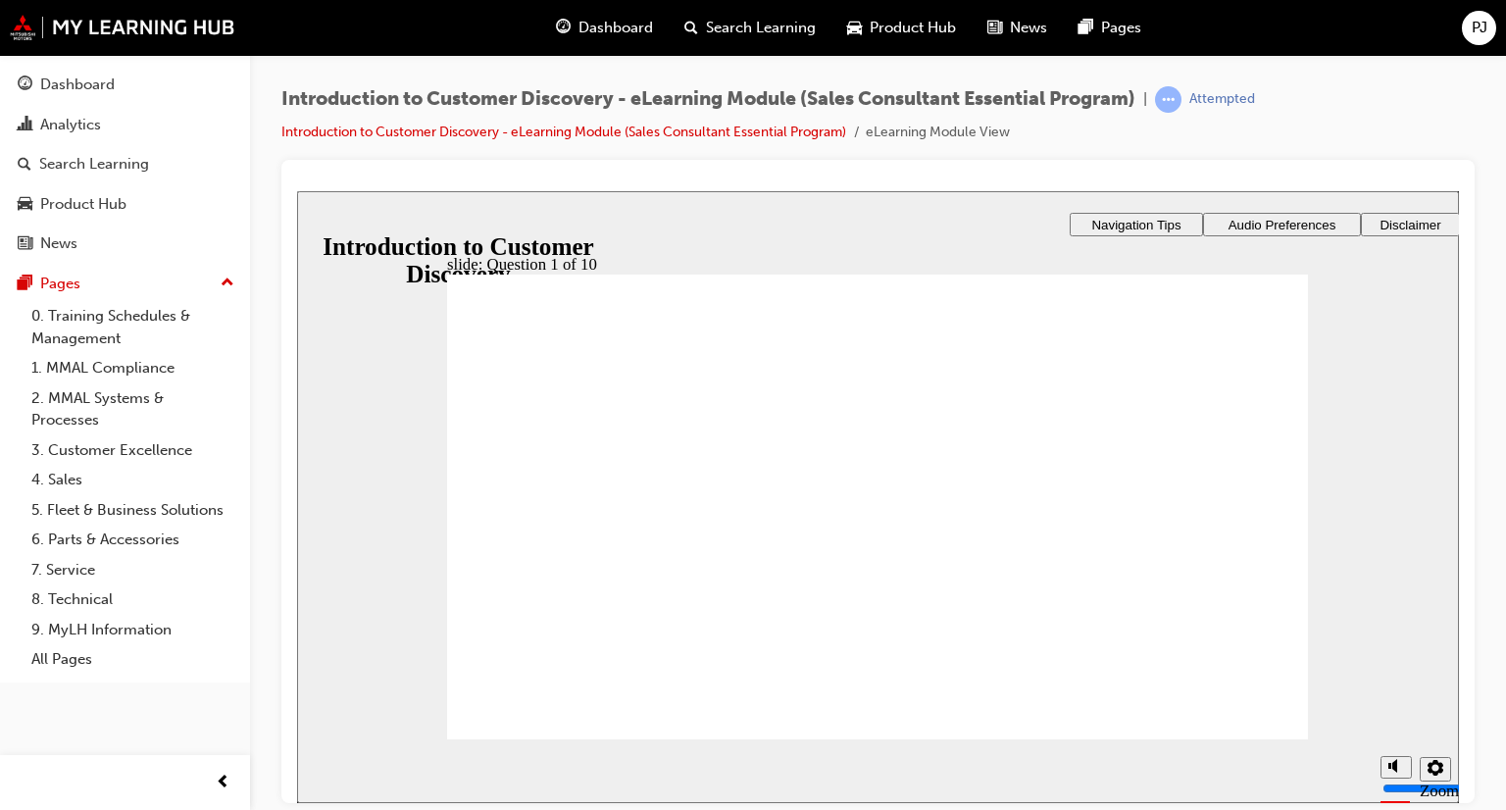
radio input "false"
radio input "true"
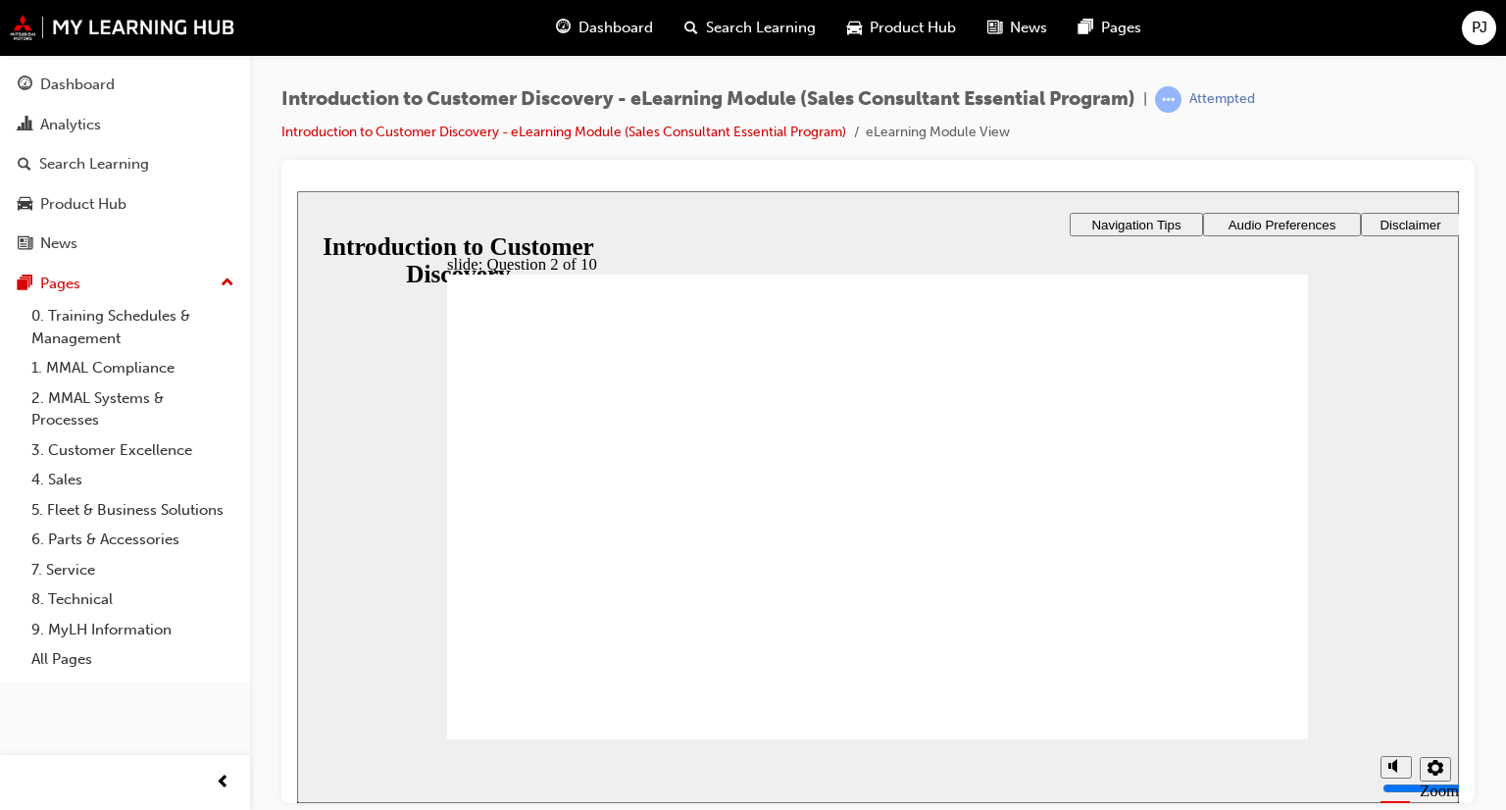
checkbox input "true"
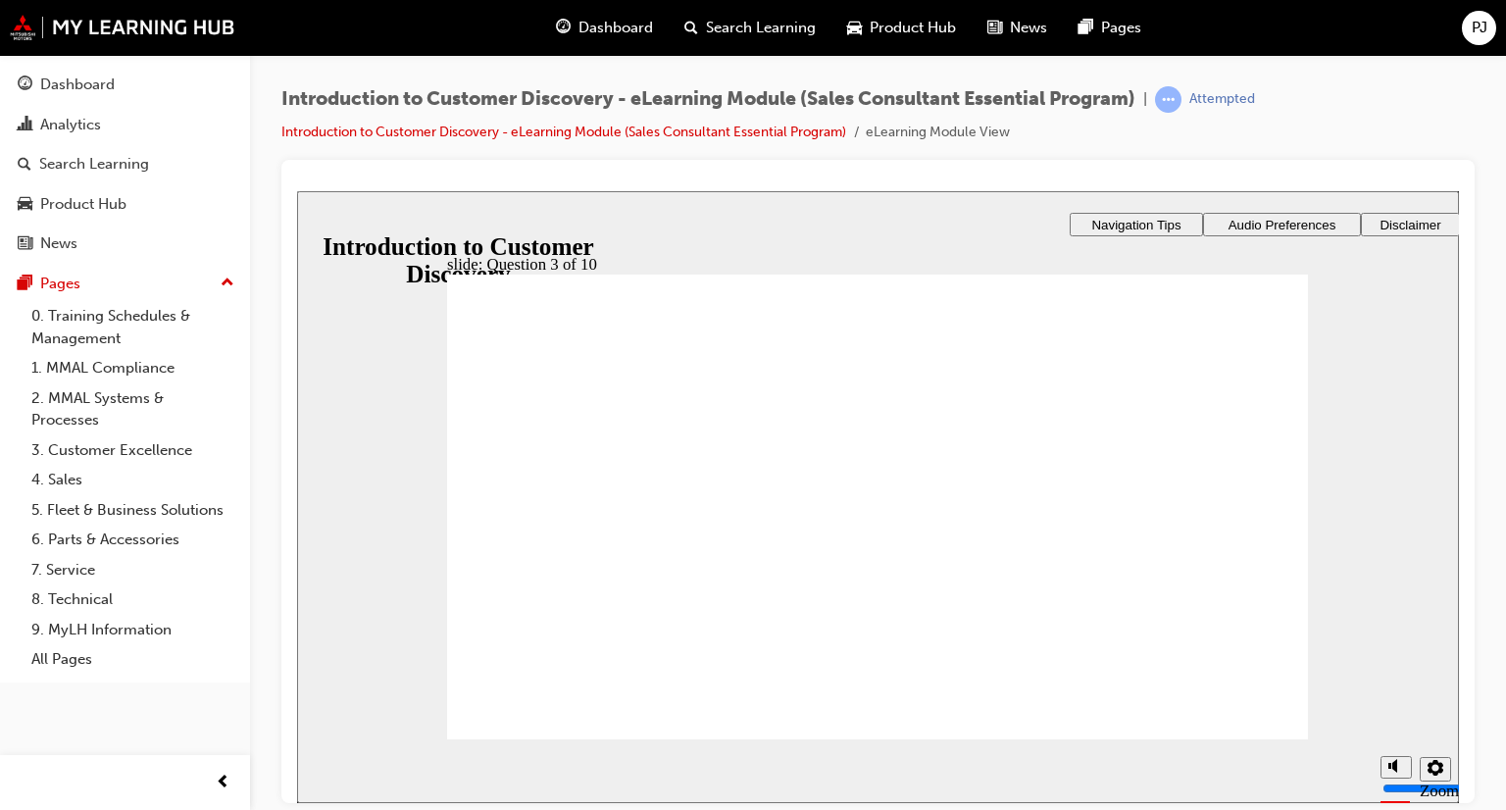
drag, startPoint x: 625, startPoint y: 458, endPoint x: 624, endPoint y: 491, distance: 33.3
checkbox input "true"
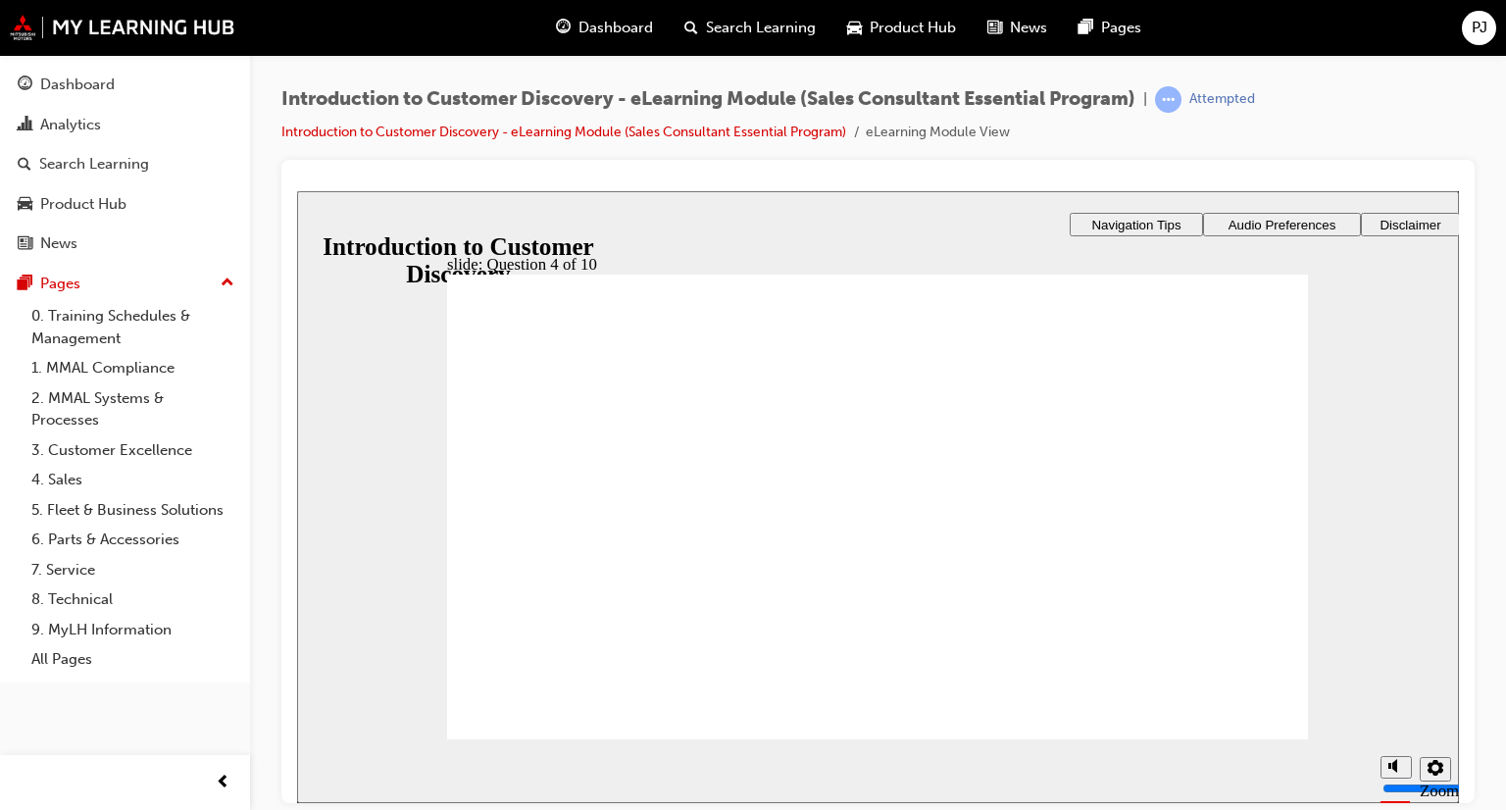
radio input "true"
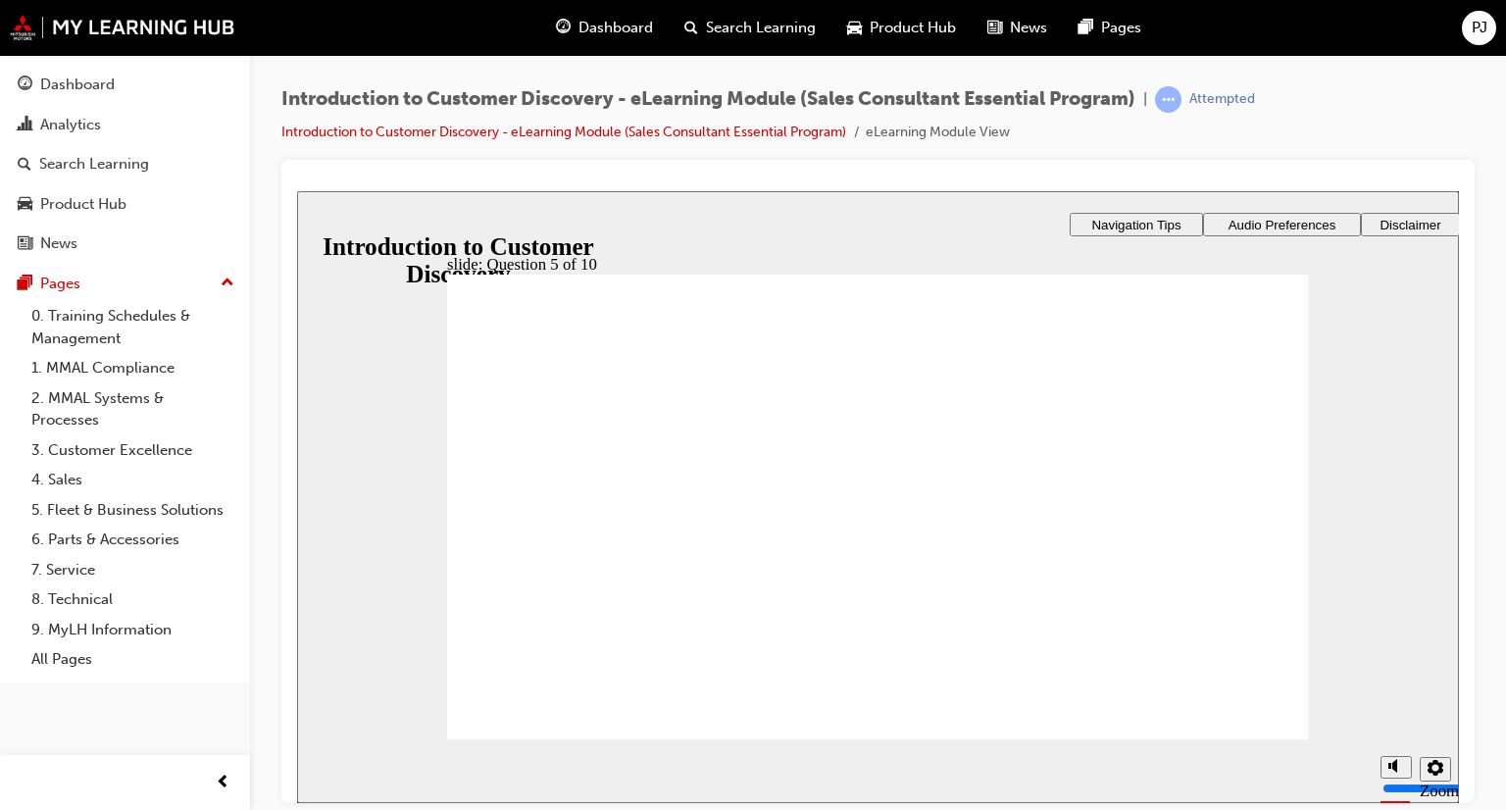
radio input "true"
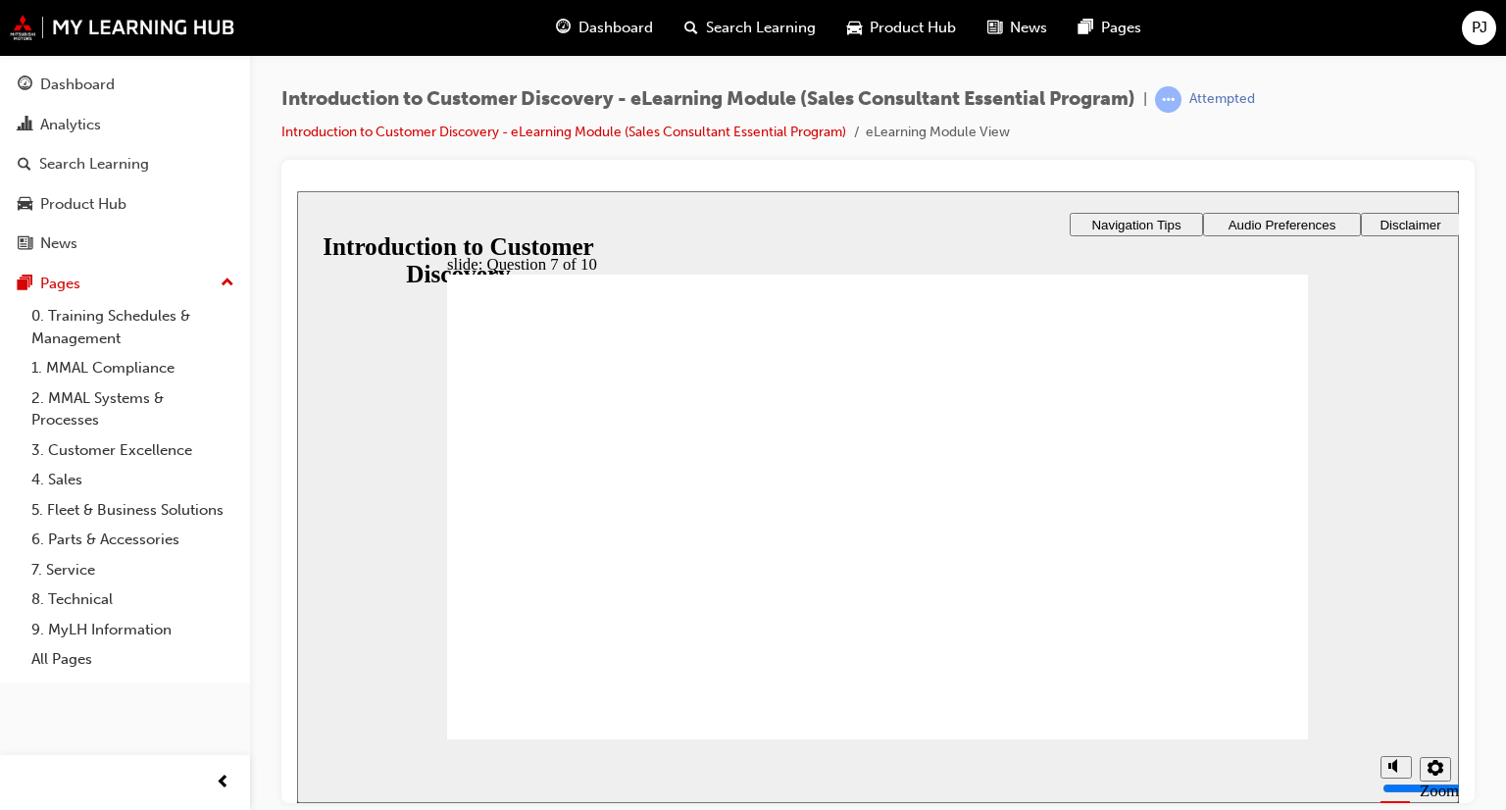
checkbox input "false"
checkbox input "true"
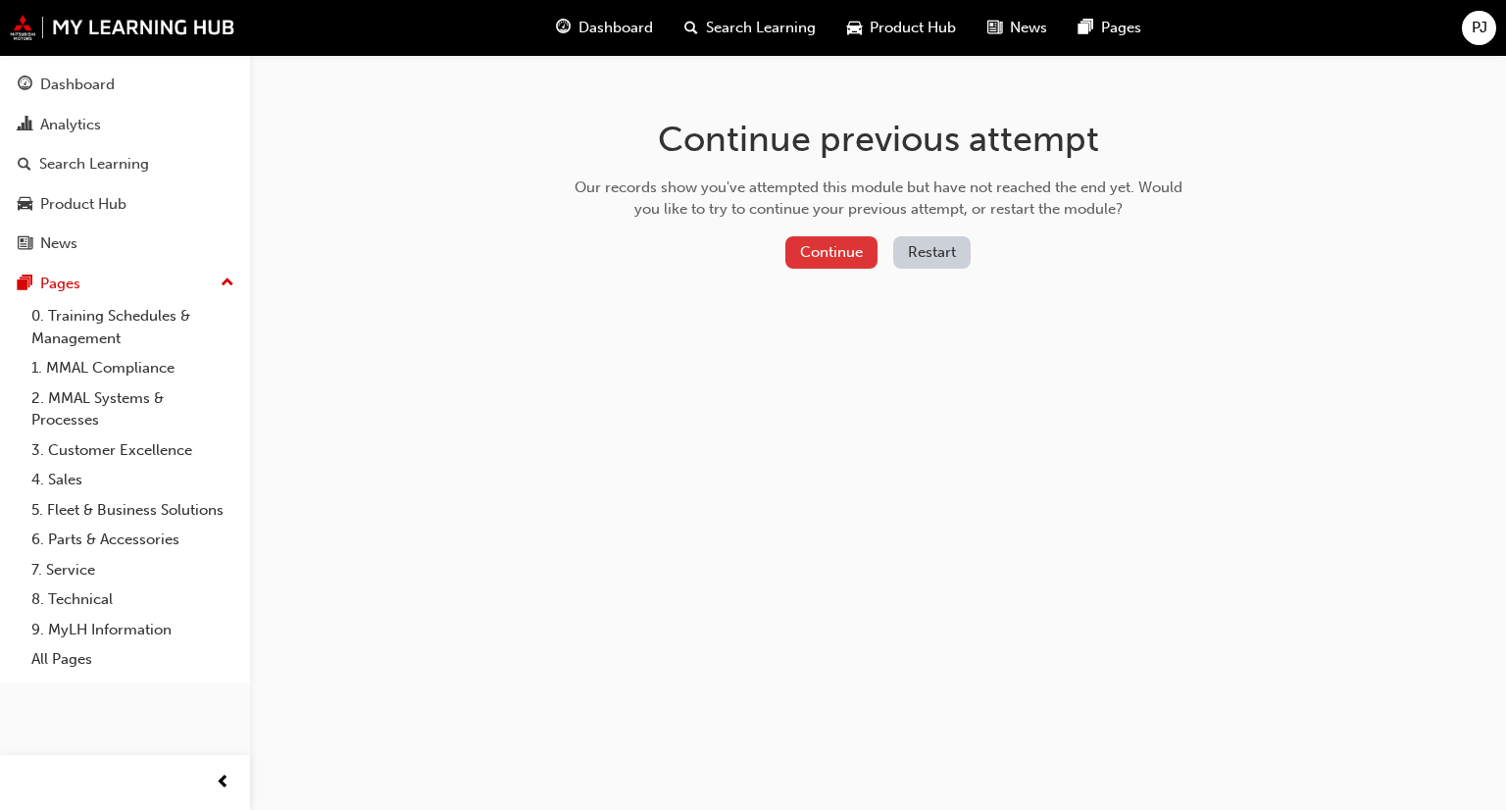
click at [851, 244] on button "Continue" at bounding box center [831, 252] width 92 height 32
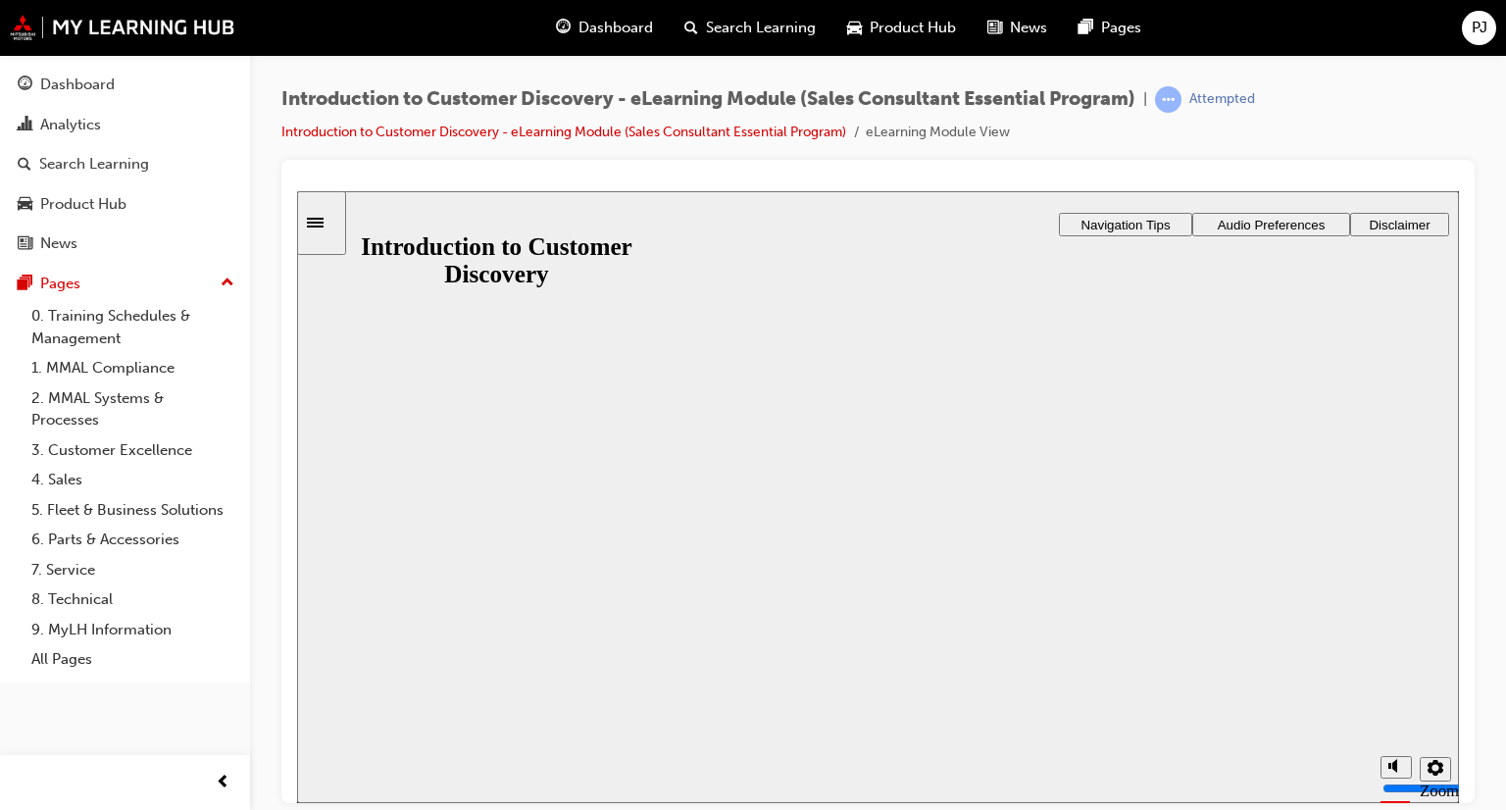
click at [374, 809] on button "Resume" at bounding box center [335, 824] width 77 height 25
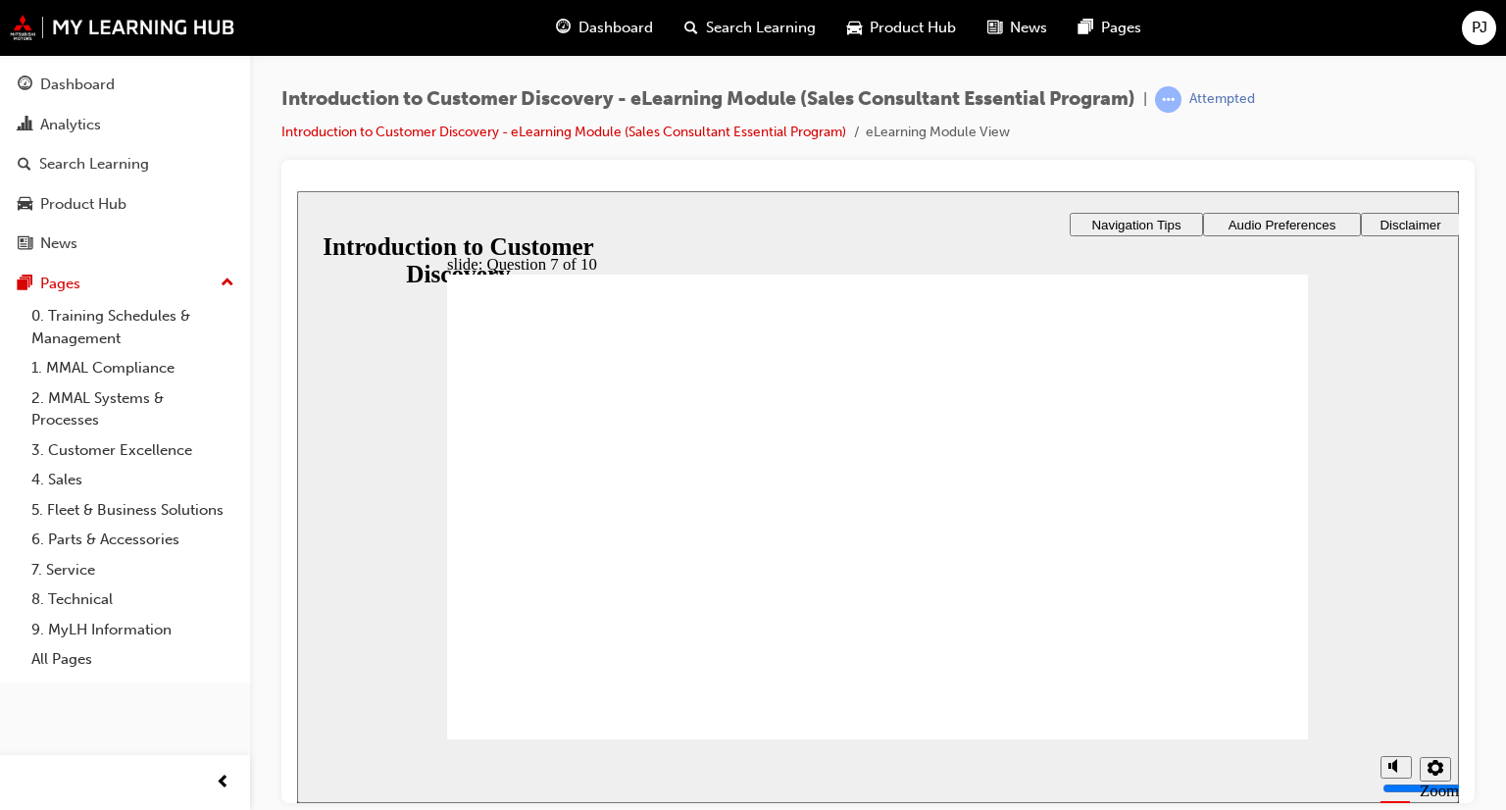
checkbox input "true"
